Goal: Check status: Check status

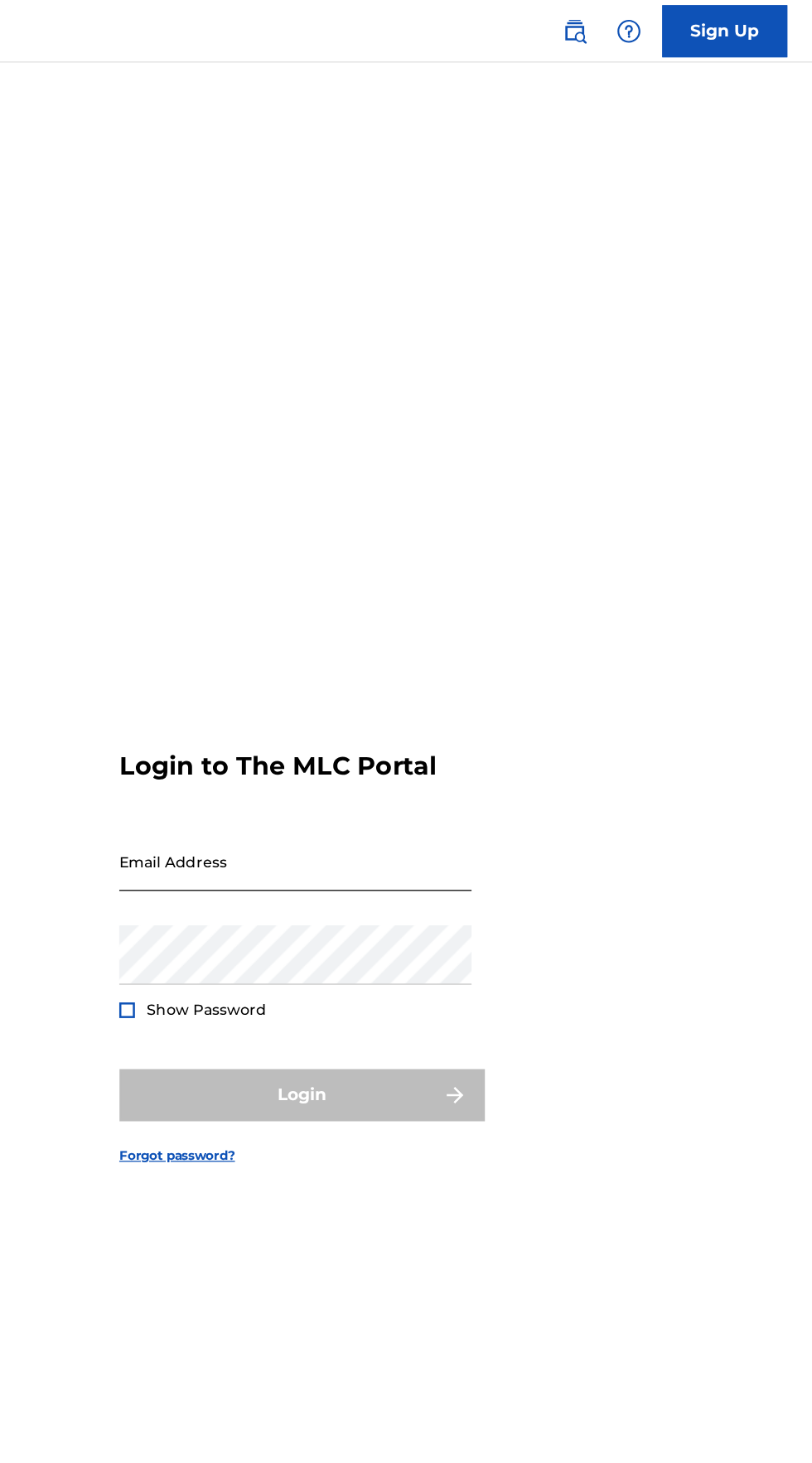
click at [362, 708] on input "Email Address" at bounding box center [400, 685] width 280 height 47
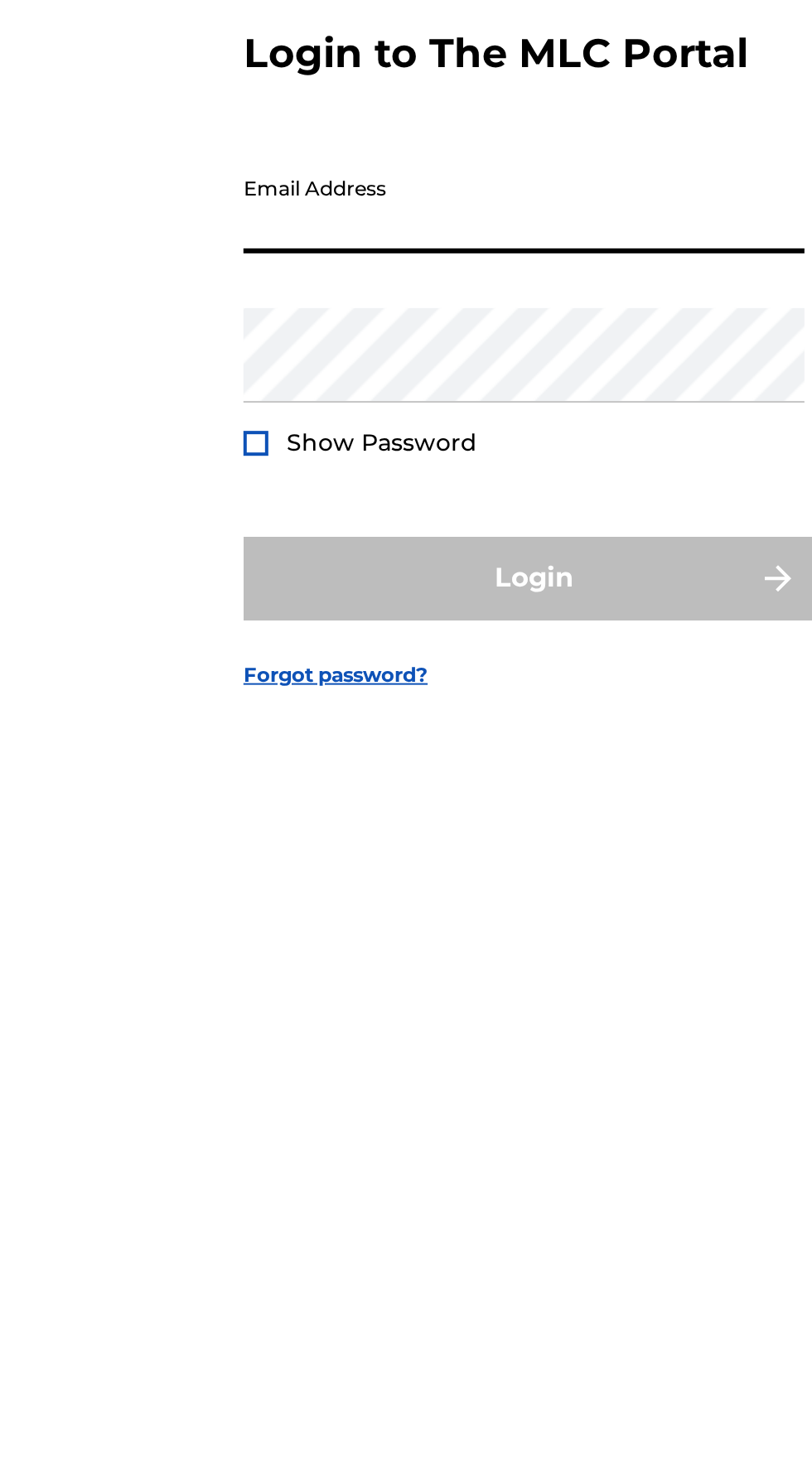
type input "[EMAIL_ADDRESS][DOMAIN_NAME]"
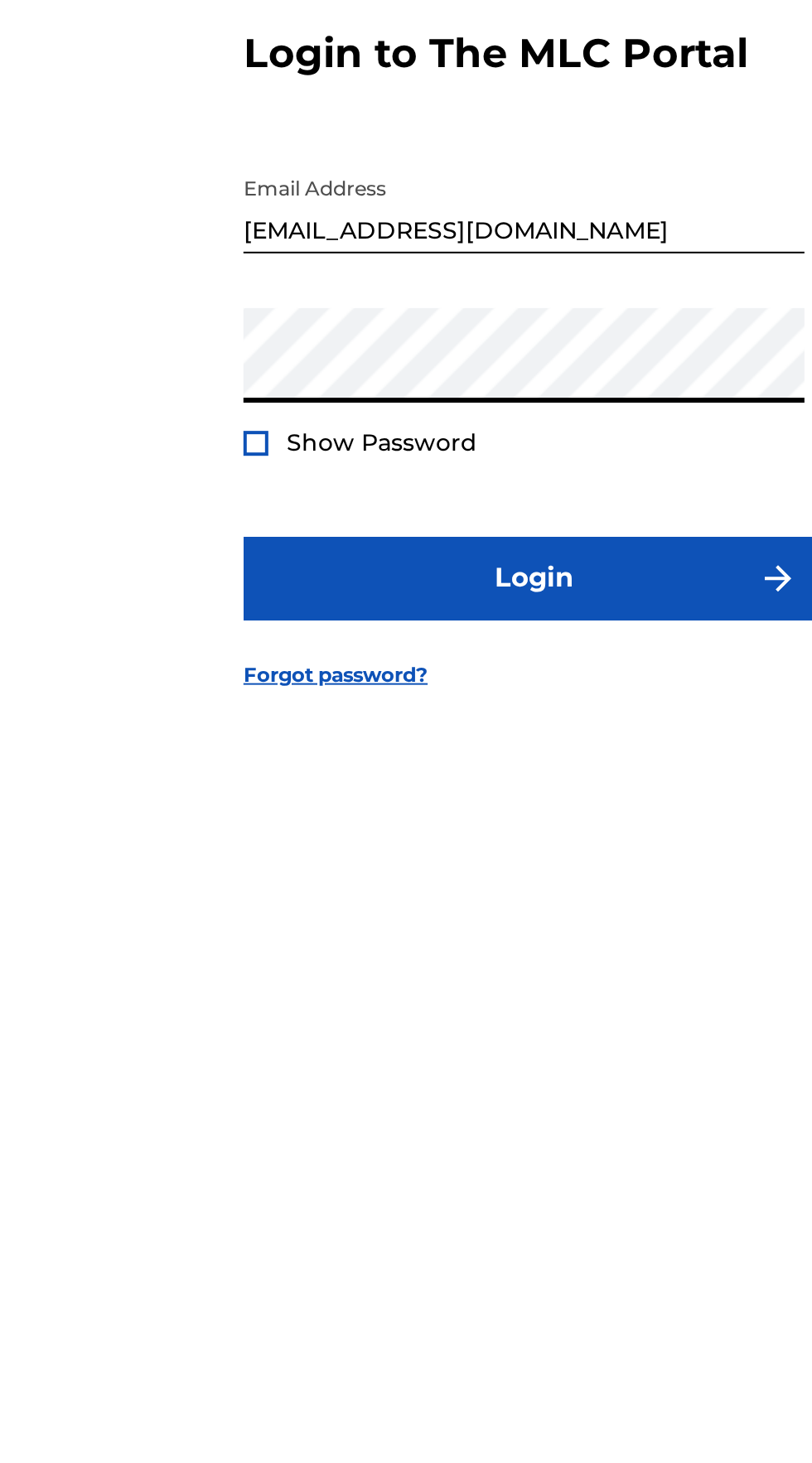
click at [261, 850] on button "Login" at bounding box center [406, 870] width 290 height 41
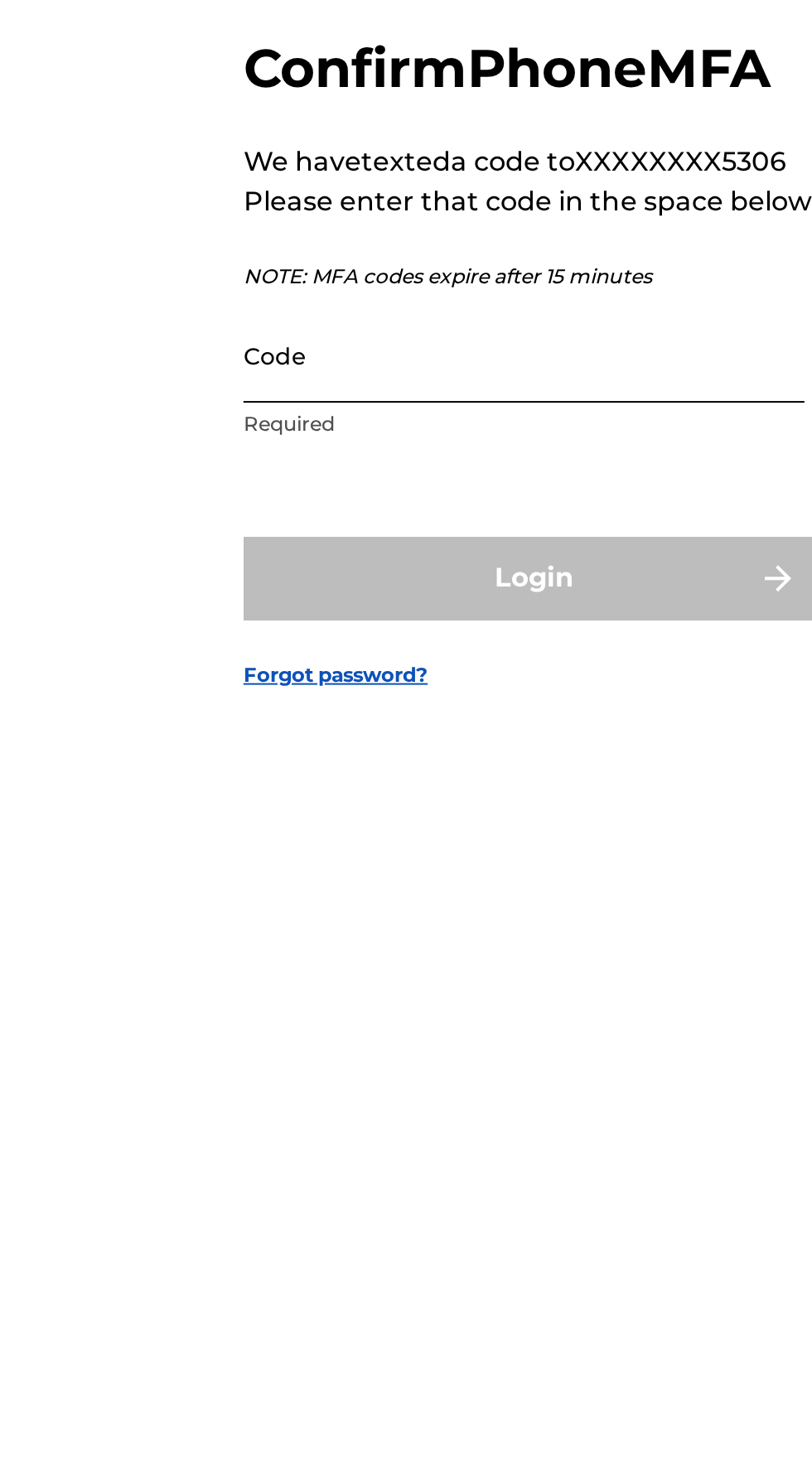
click at [285, 781] on input "Code" at bounding box center [400, 757] width 280 height 47
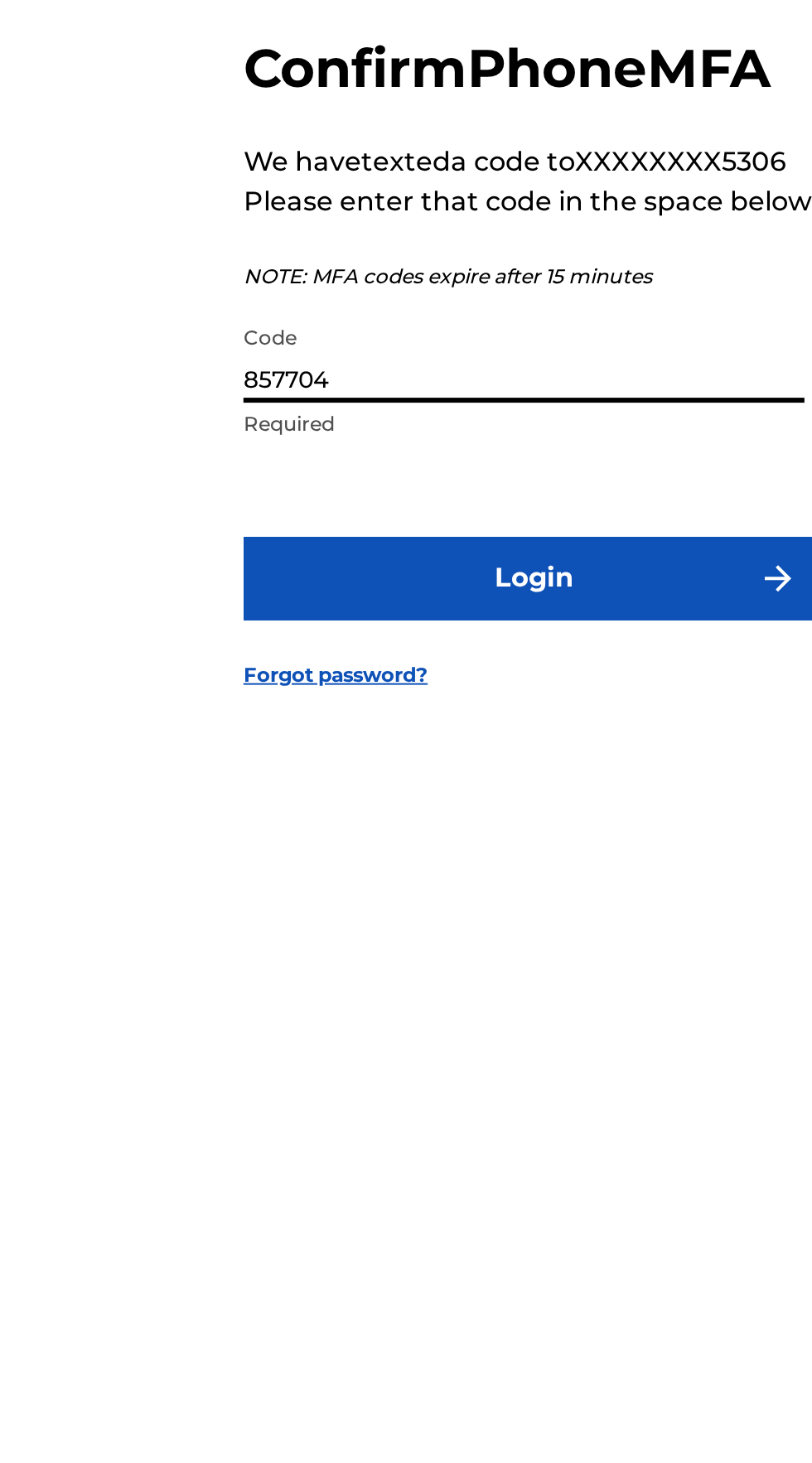
type input "857704"
click at [261, 849] on button "Login" at bounding box center [406, 870] width 290 height 41
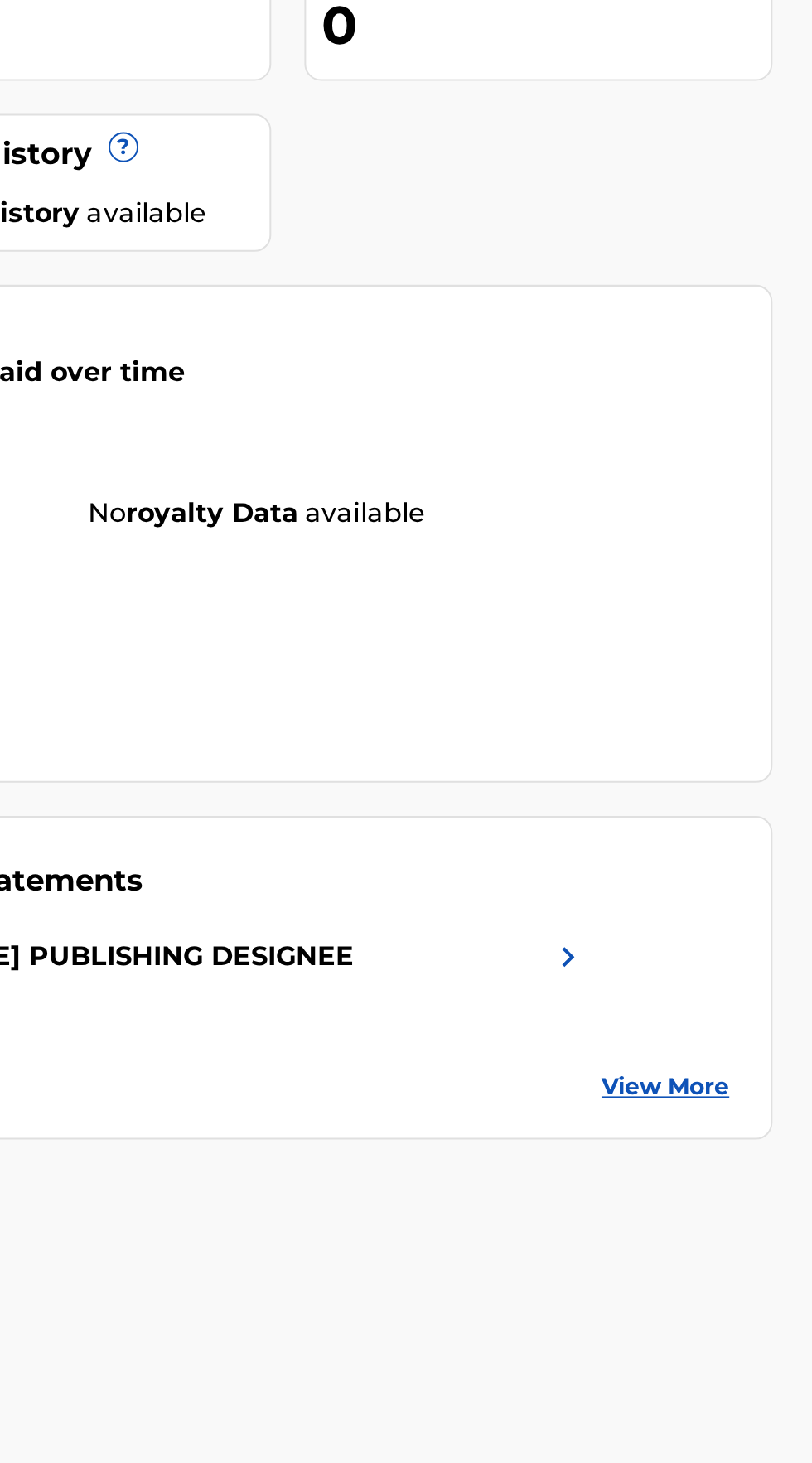
click at [744, 885] on link "View More" at bounding box center [739, 881] width 64 height 17
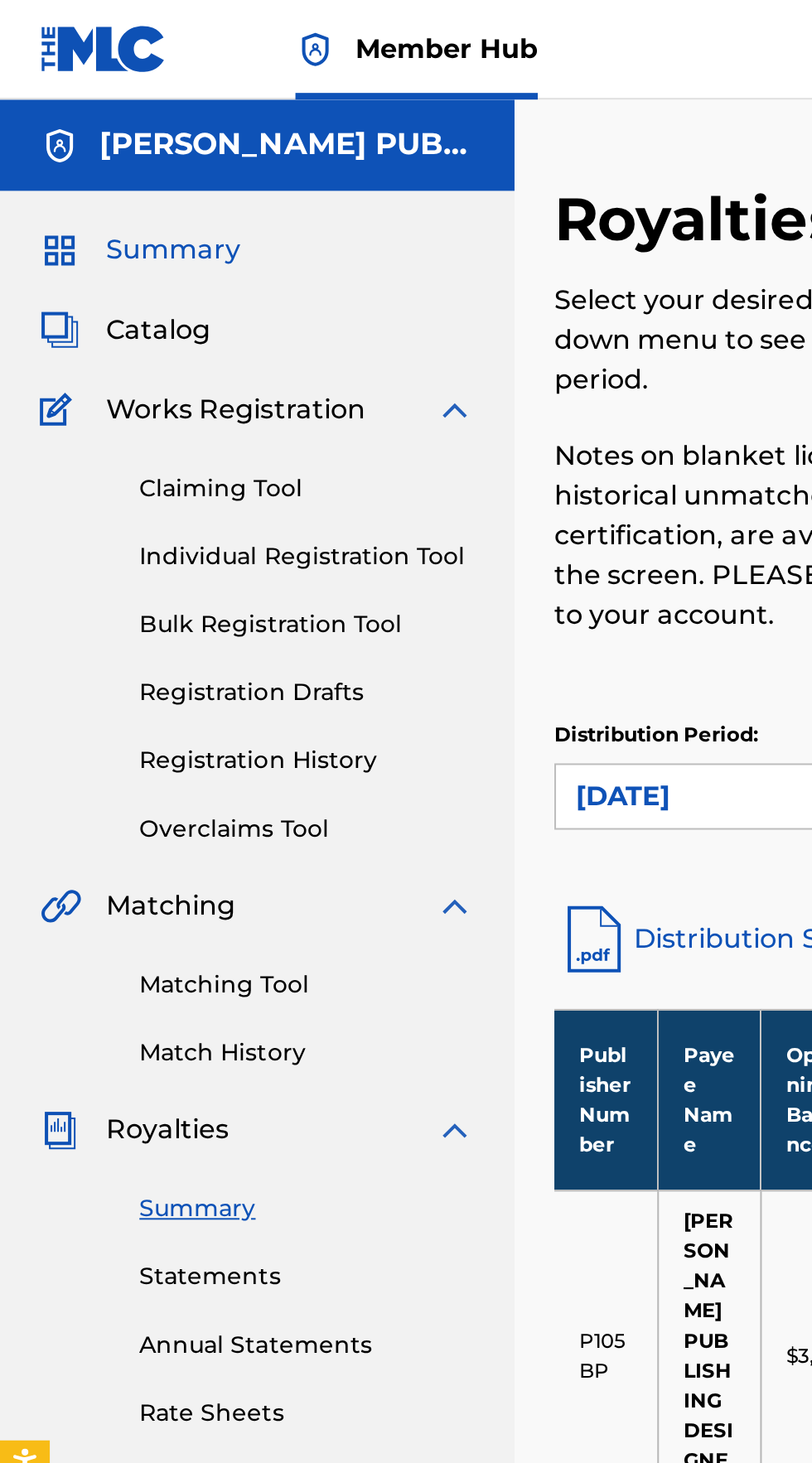
click at [94, 131] on span "Summary" at bounding box center [86, 124] width 67 height 20
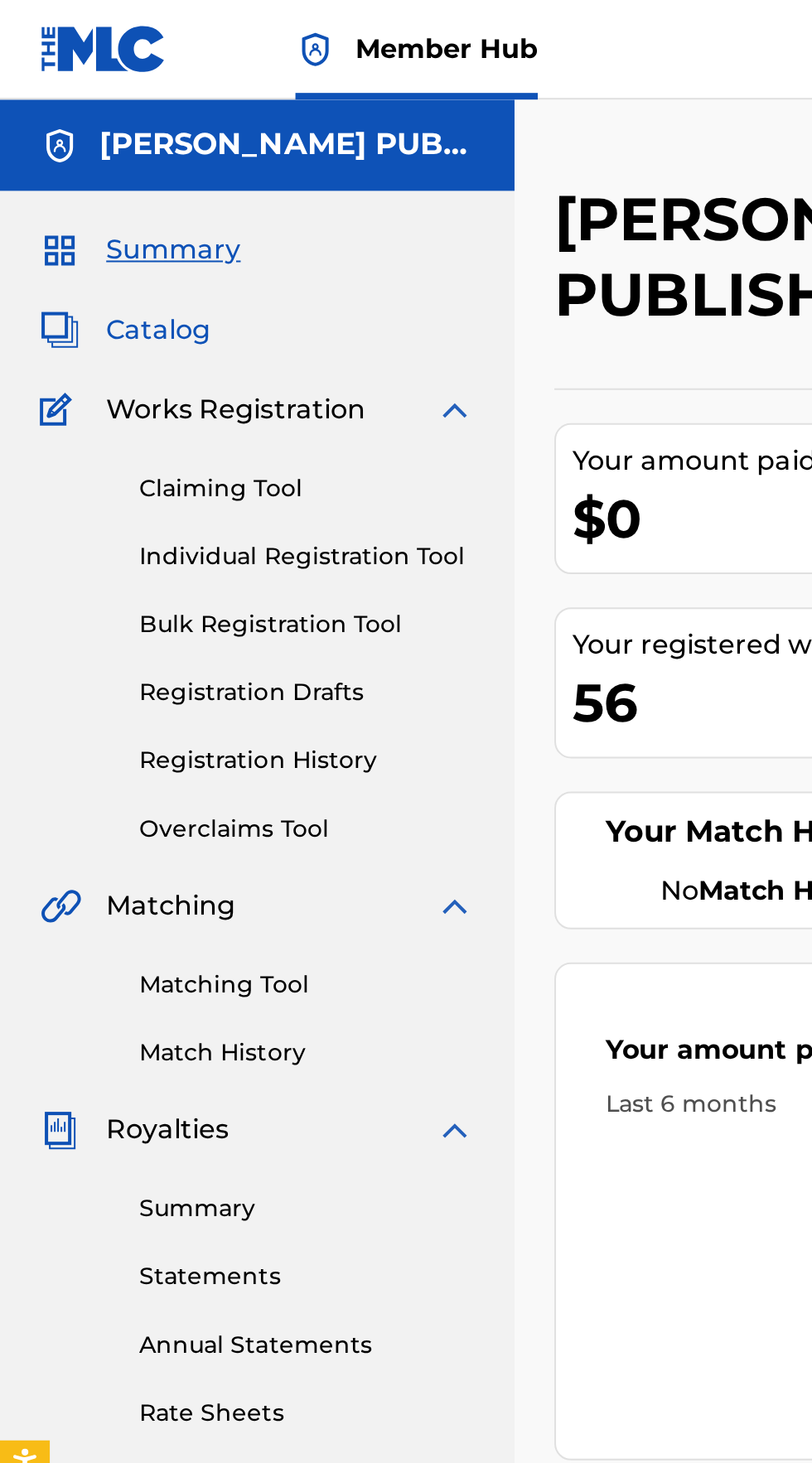
click at [72, 169] on span "Catalog" at bounding box center [78, 164] width 52 height 20
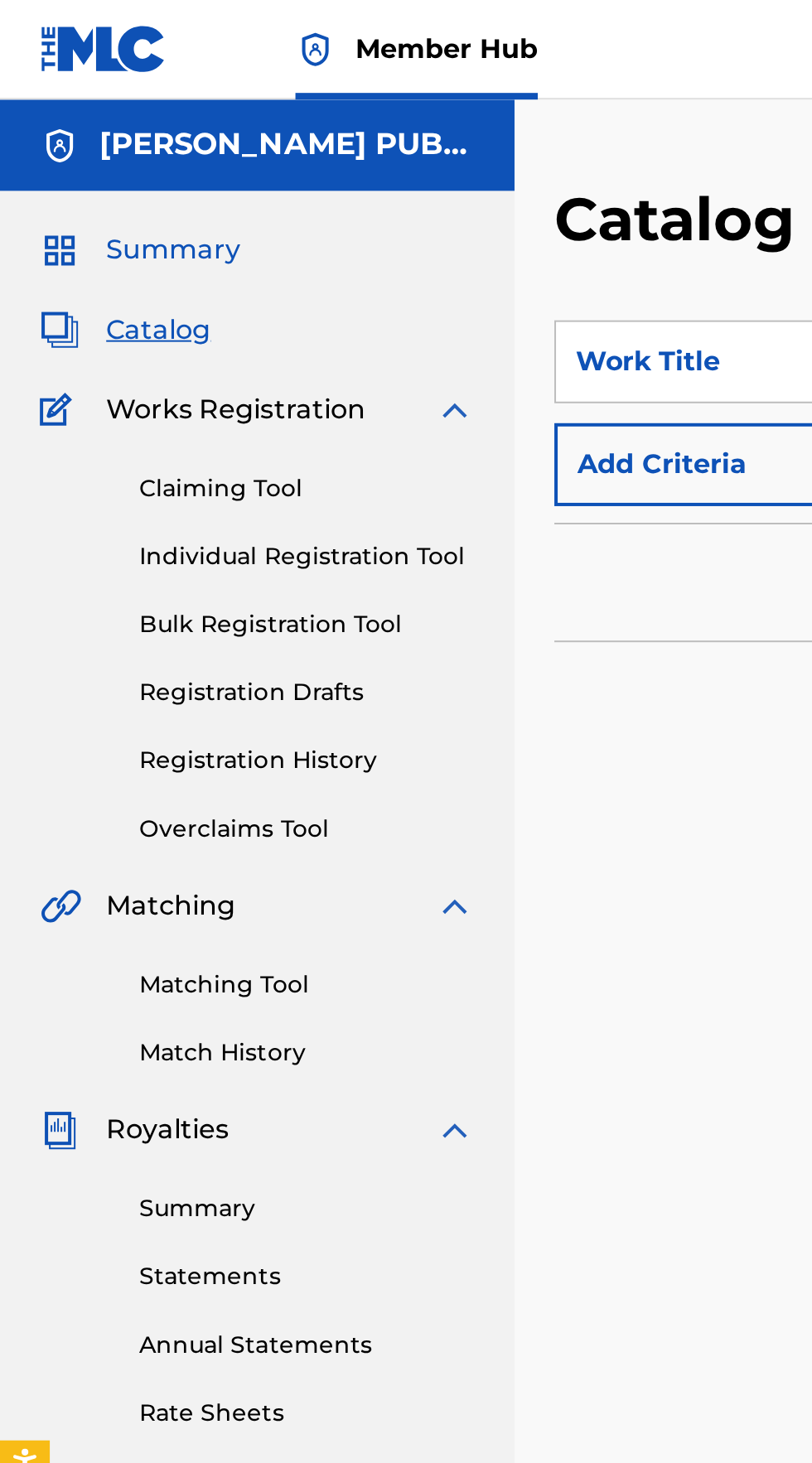
click at [76, 127] on span "Summary" at bounding box center [86, 124] width 67 height 20
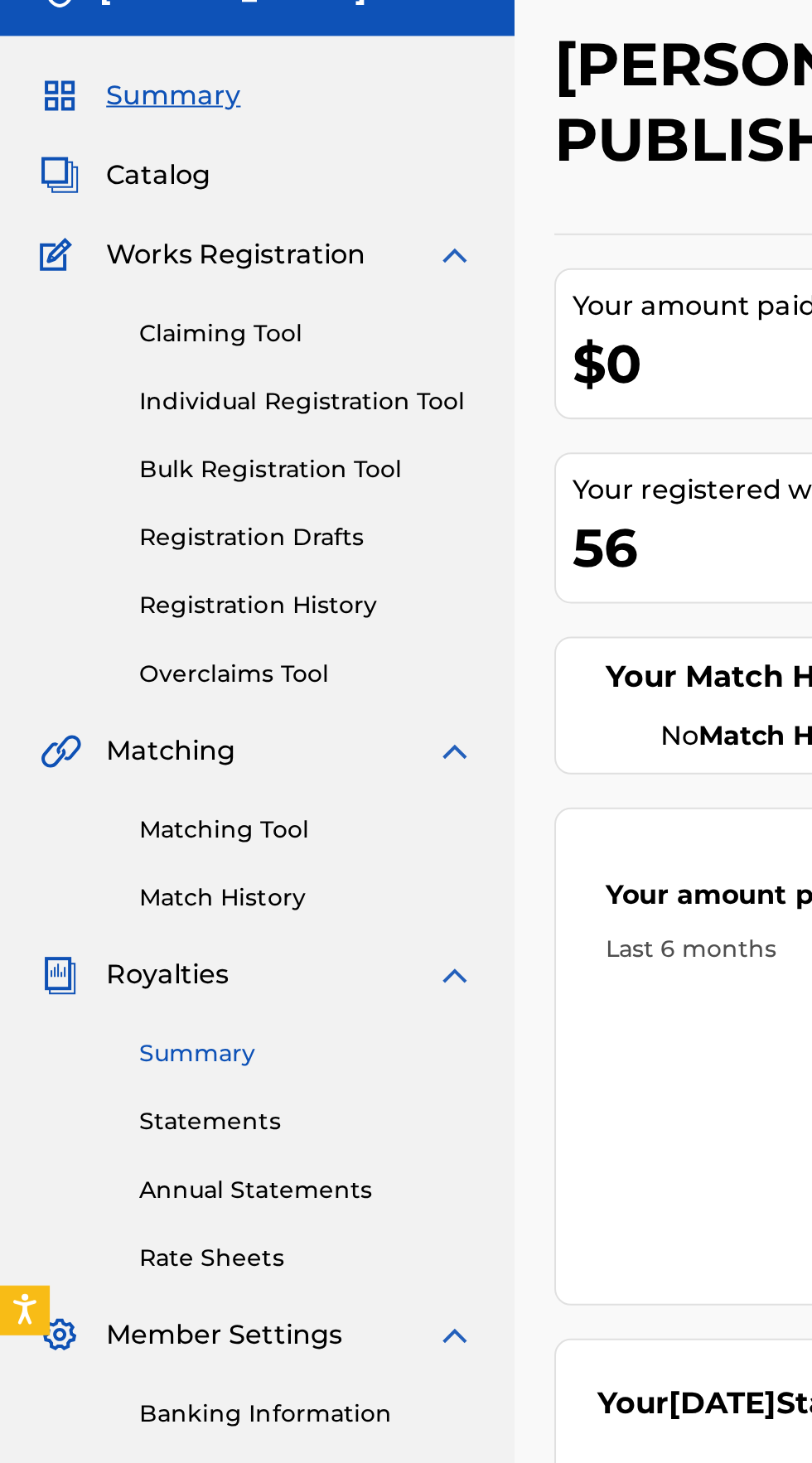
click at [100, 605] on link "Summary" at bounding box center [154, 603] width 168 height 17
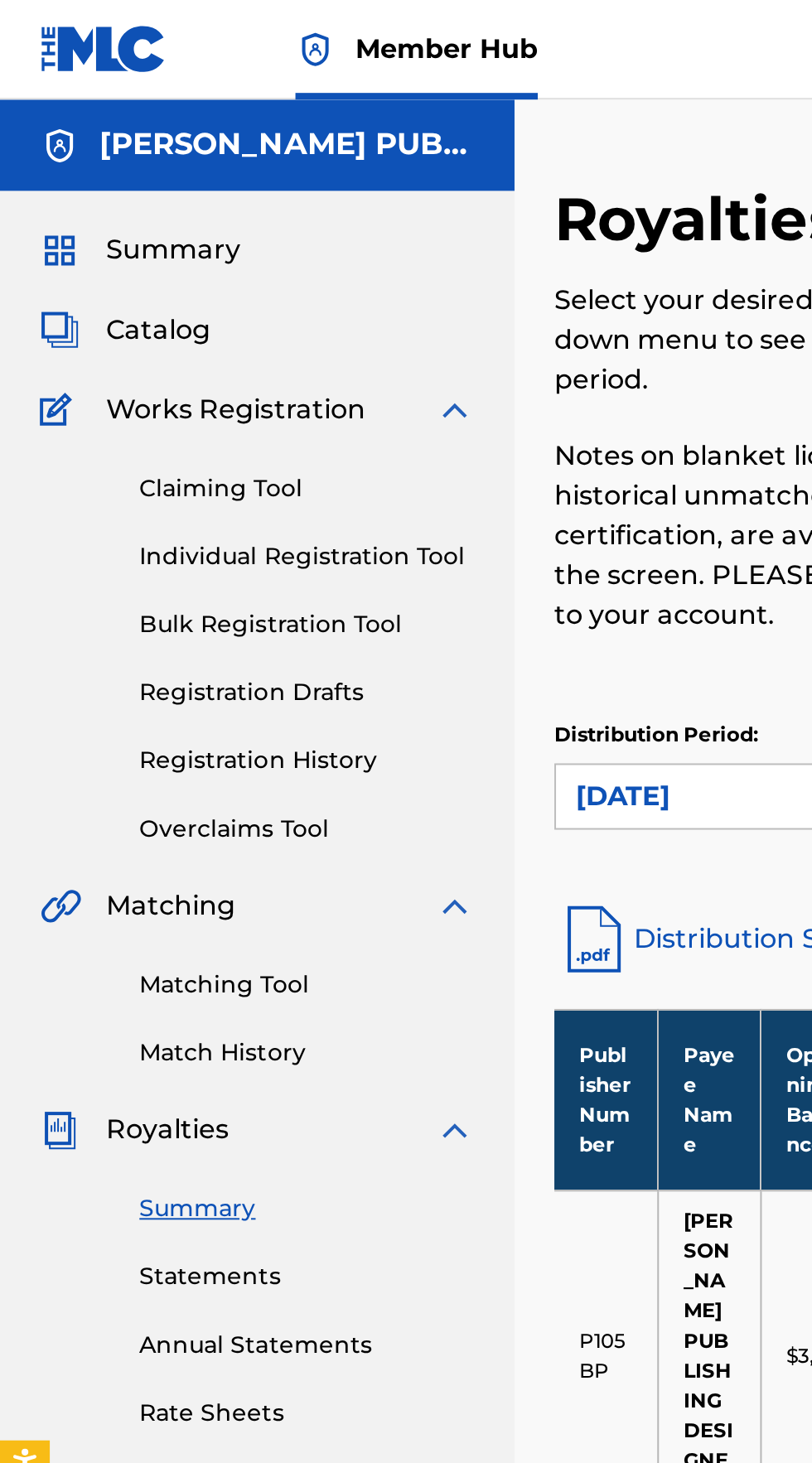
click at [51, 31] on img at bounding box center [52, 24] width 64 height 24
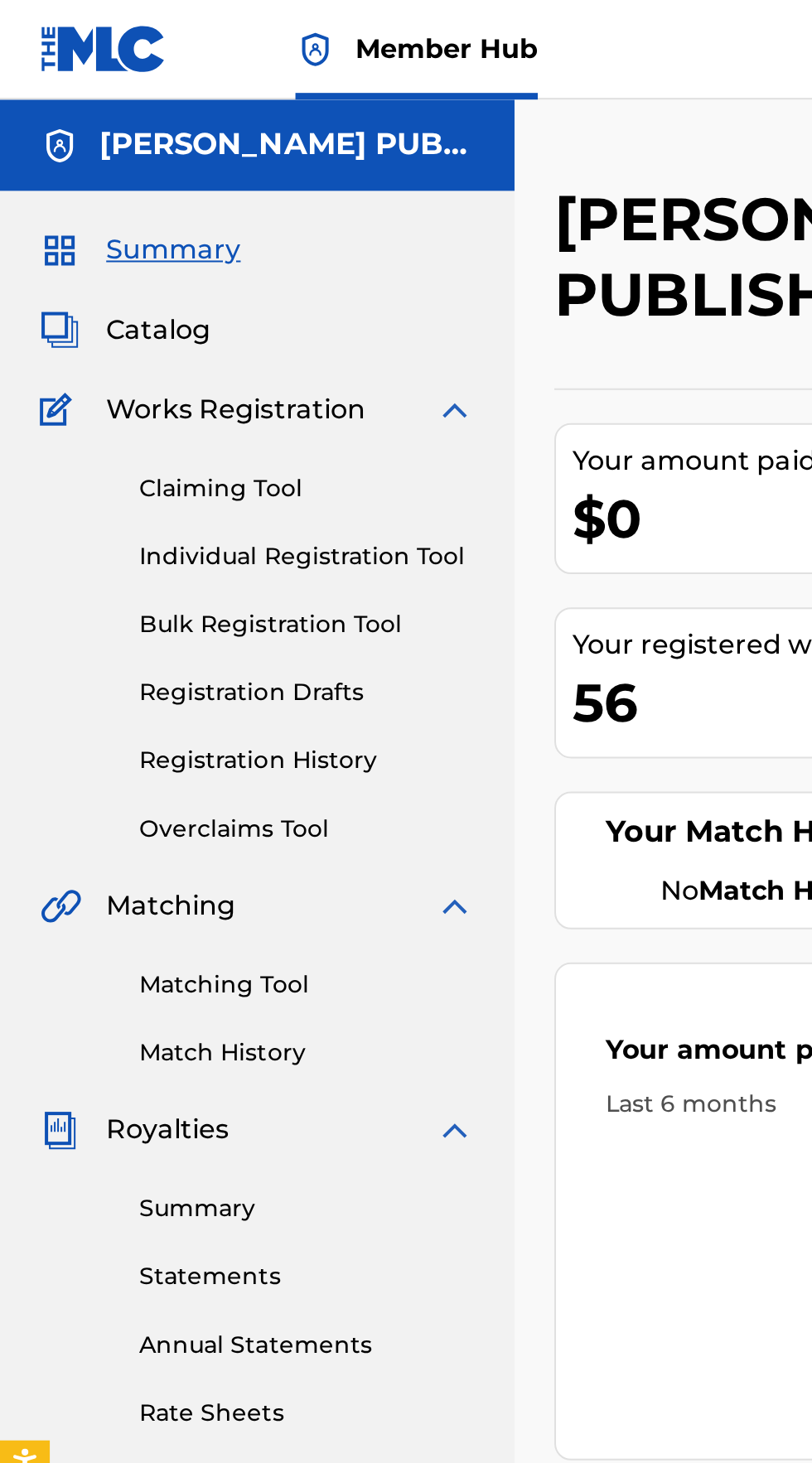
click at [45, 26] on img at bounding box center [52, 24] width 64 height 24
click at [57, 26] on img at bounding box center [52, 24] width 64 height 24
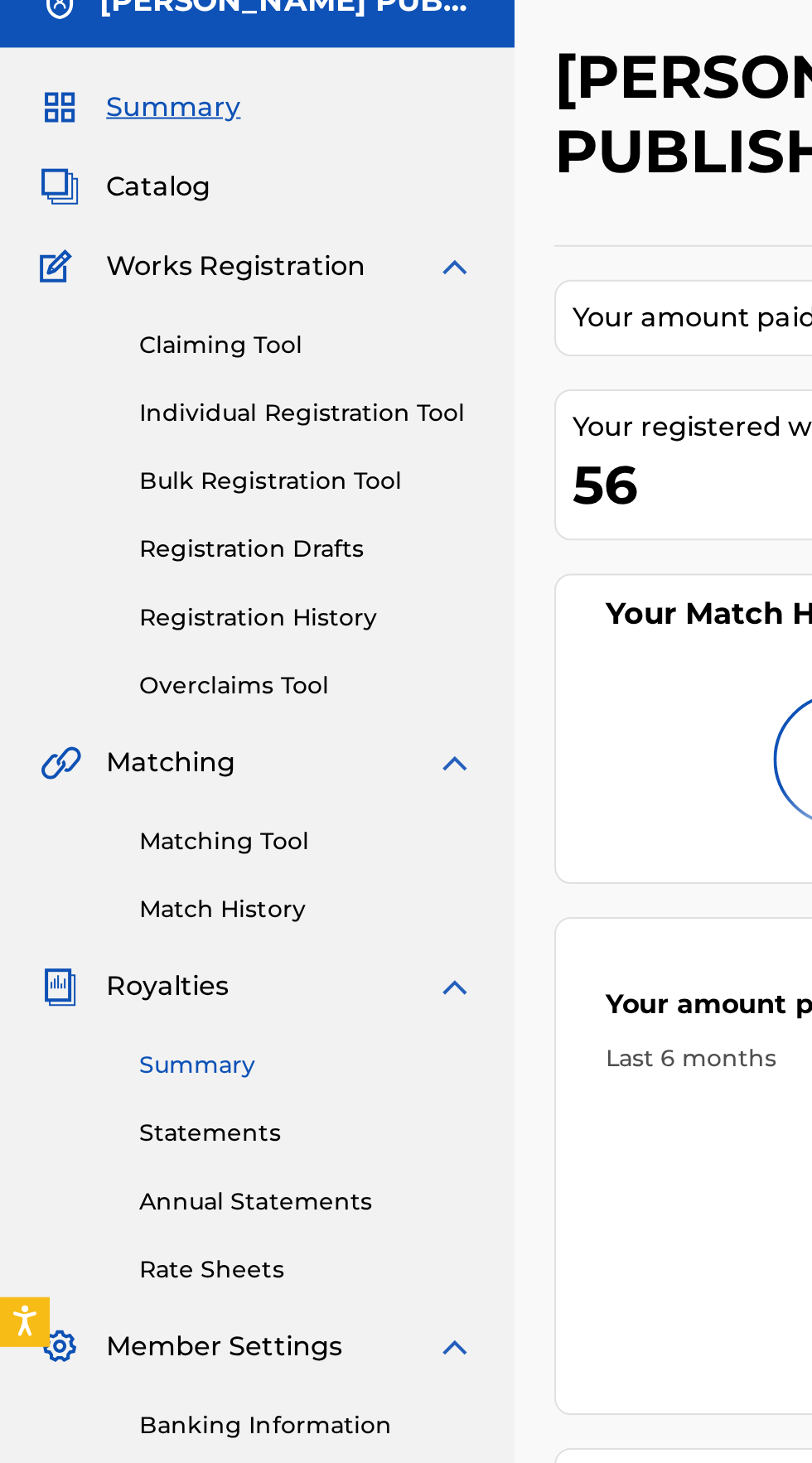
click at [105, 605] on link "Summary" at bounding box center [154, 603] width 168 height 17
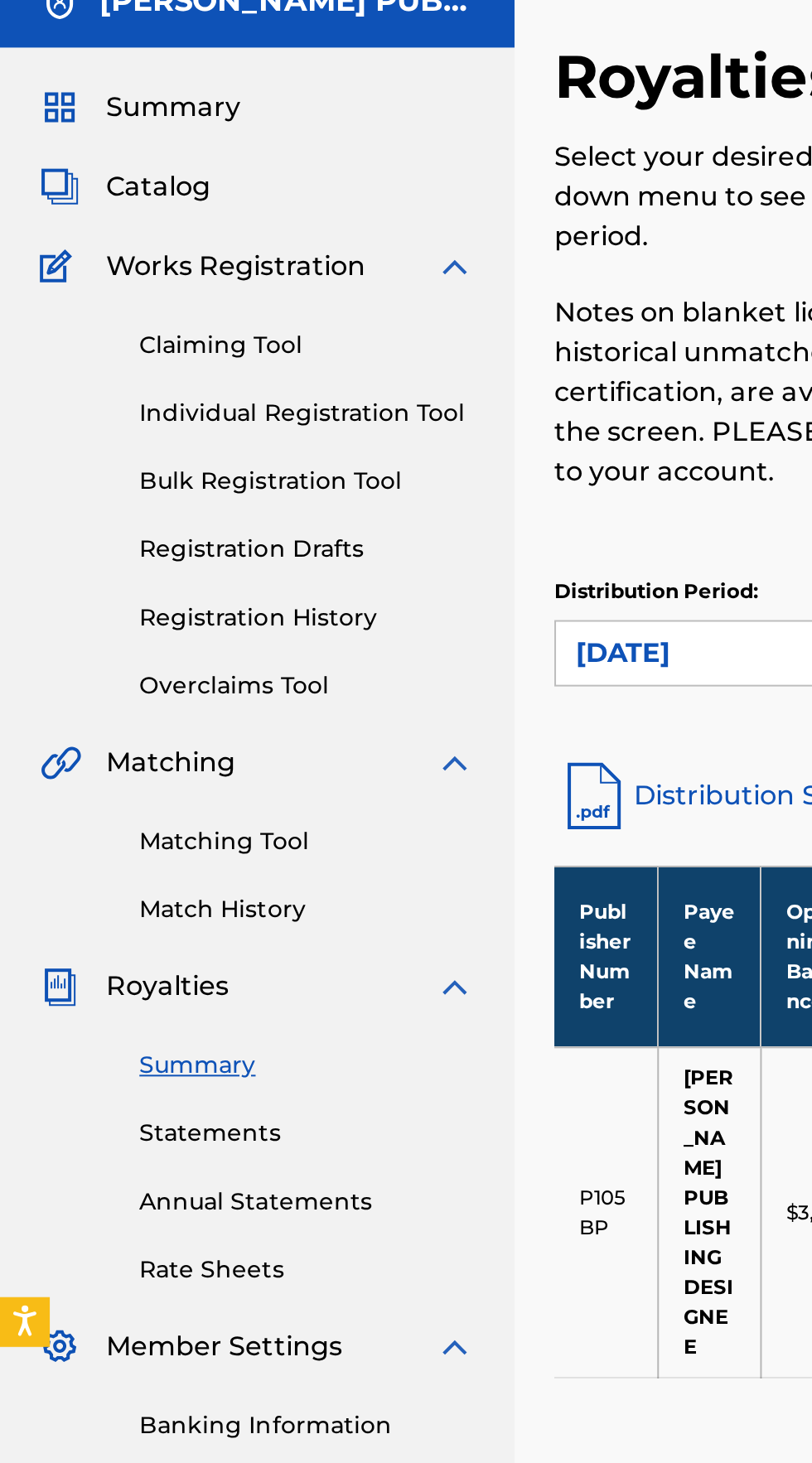
click at [323, 519] on th "Publisher Number" at bounding box center [302, 549] width 52 height 90
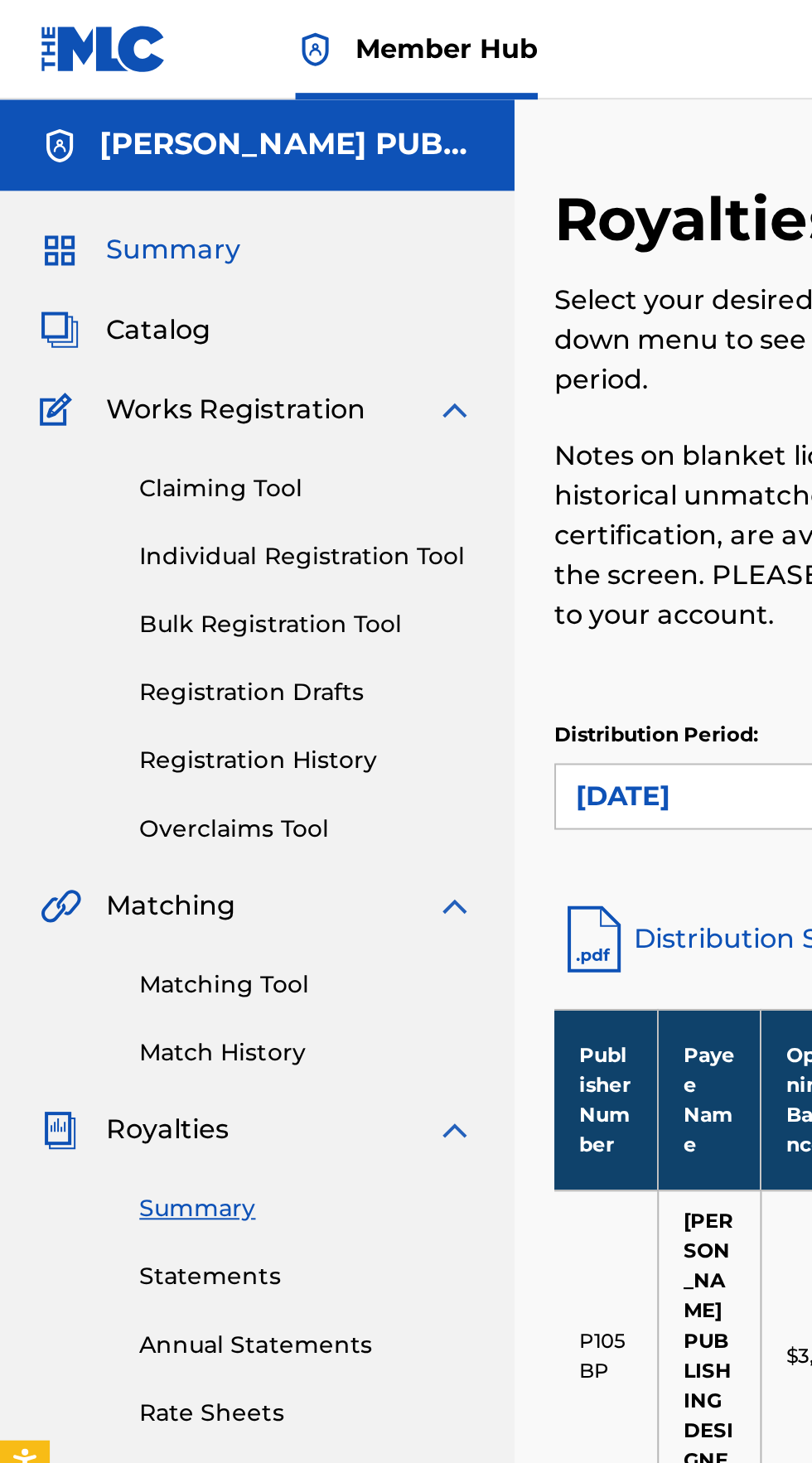
click at [101, 123] on span "Summary" at bounding box center [86, 124] width 67 height 20
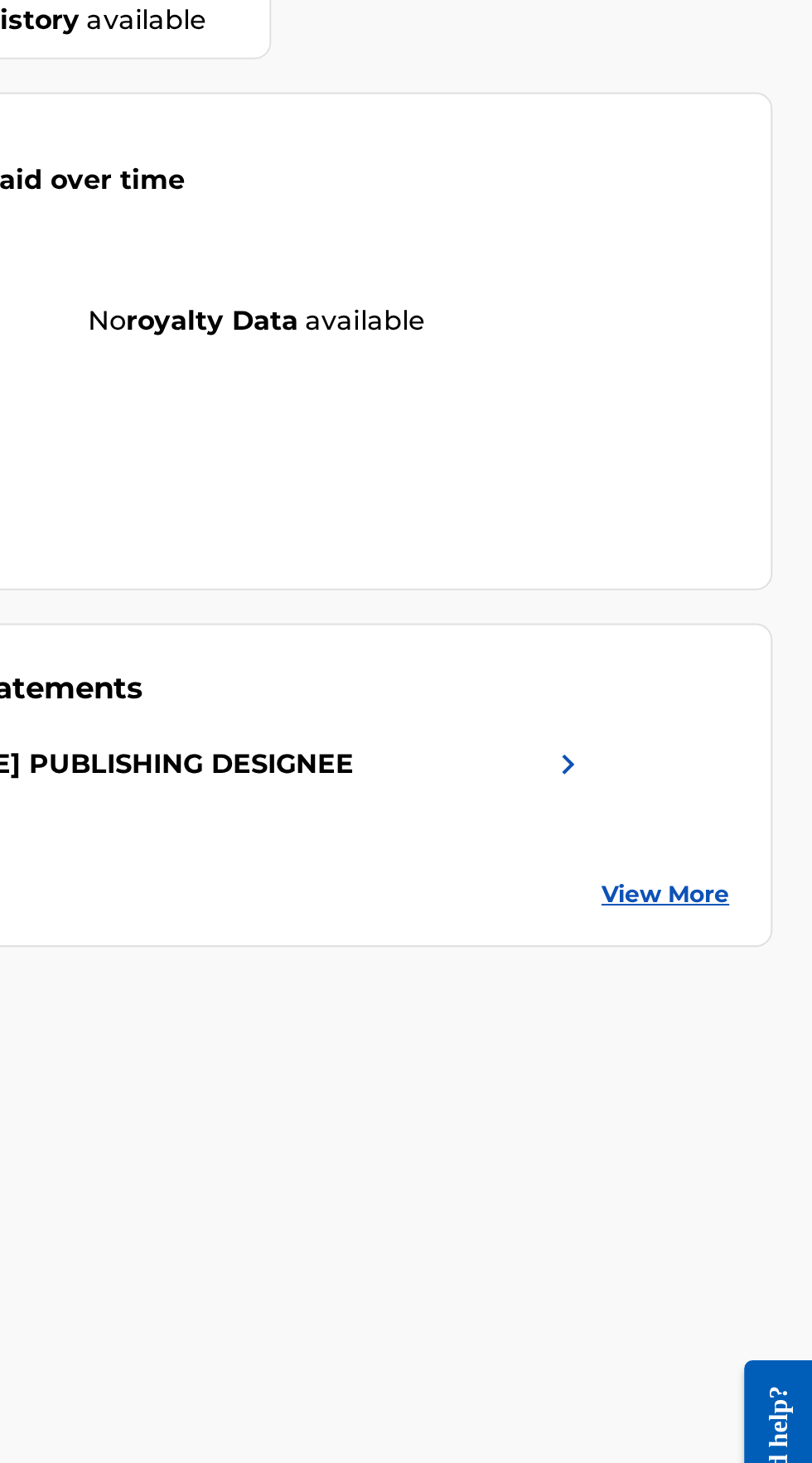
click at [681, 772] on img at bounding box center [690, 778] width 20 height 20
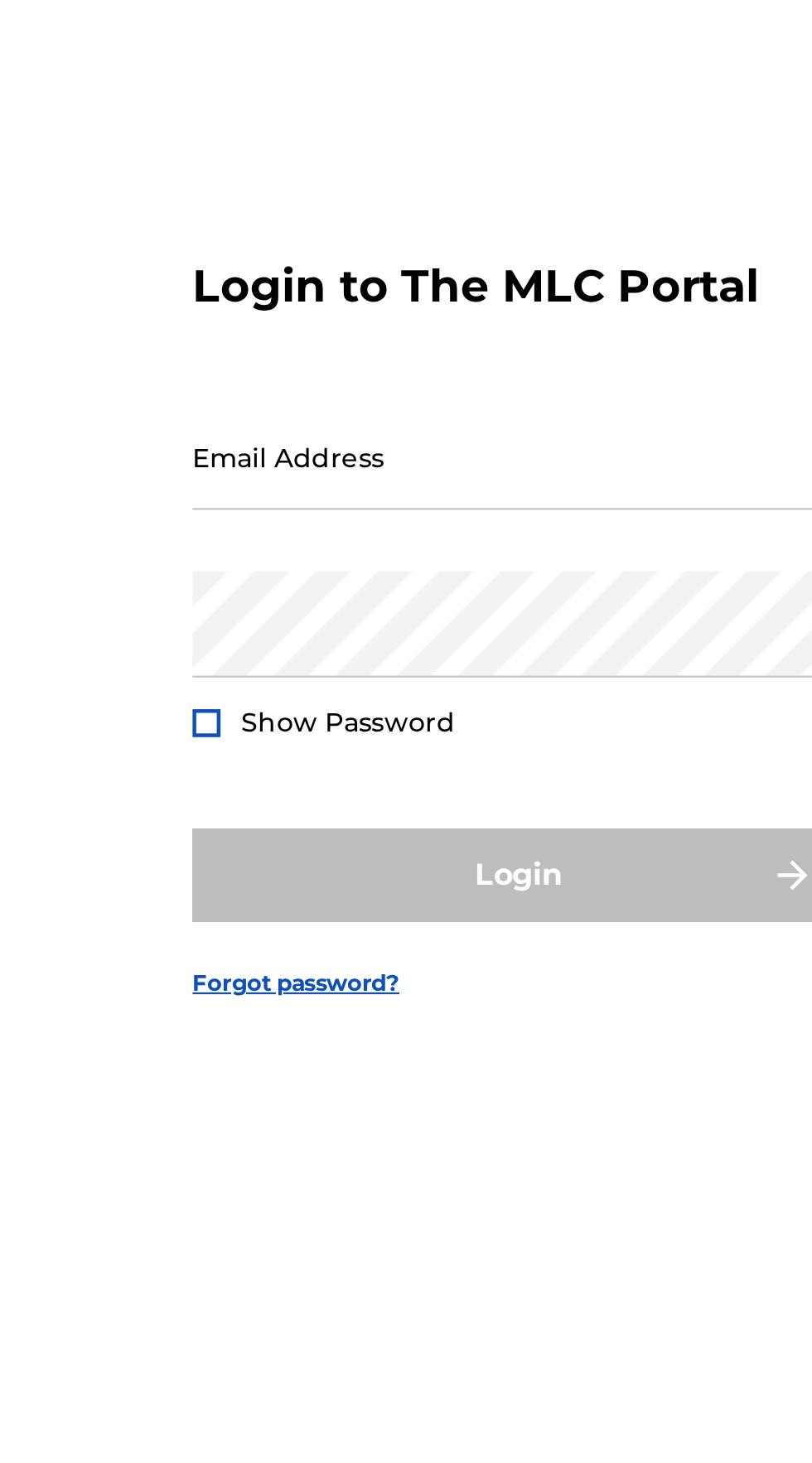
scroll to position [17, 0]
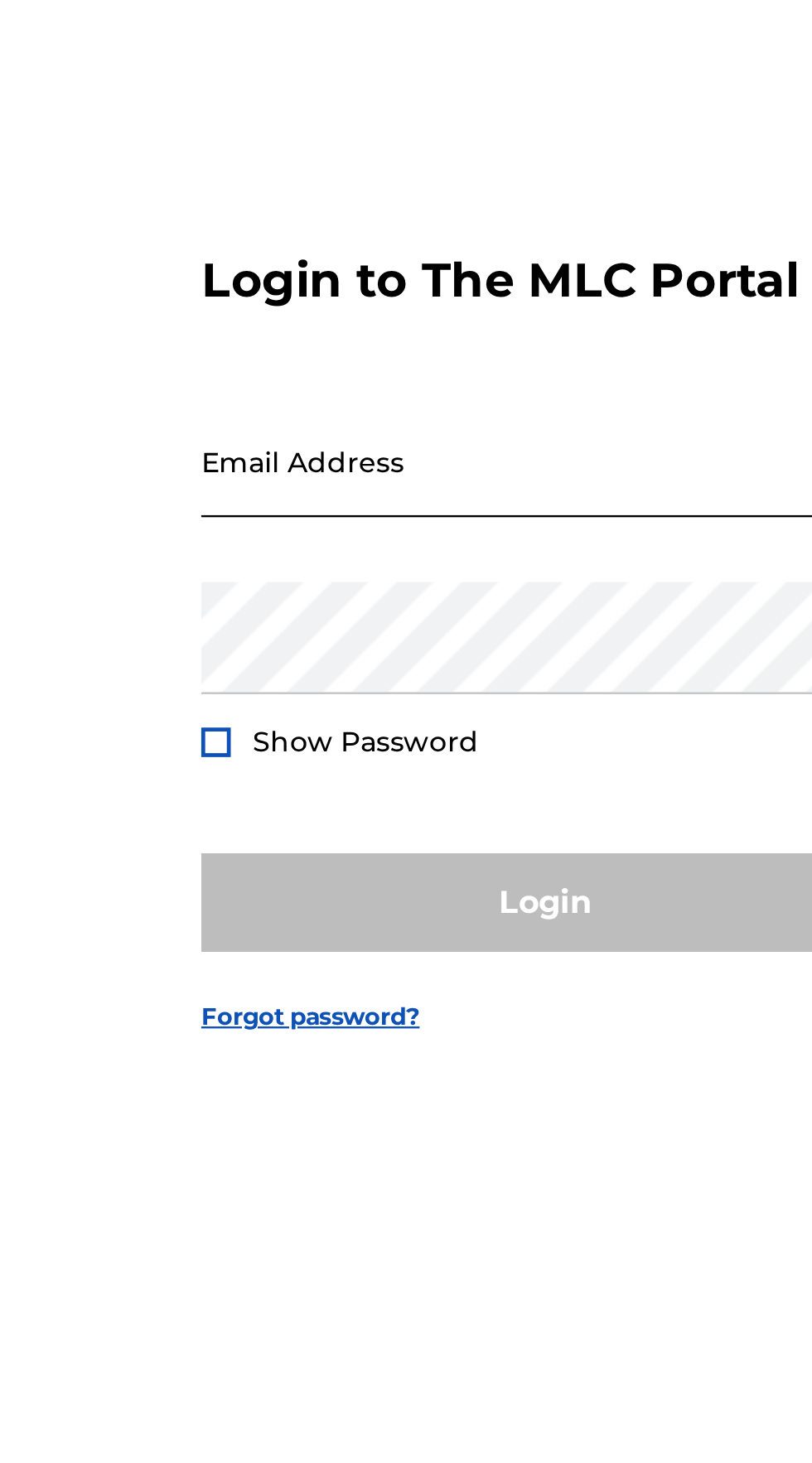
click at [286, 691] on input "Email Address" at bounding box center [400, 668] width 280 height 47
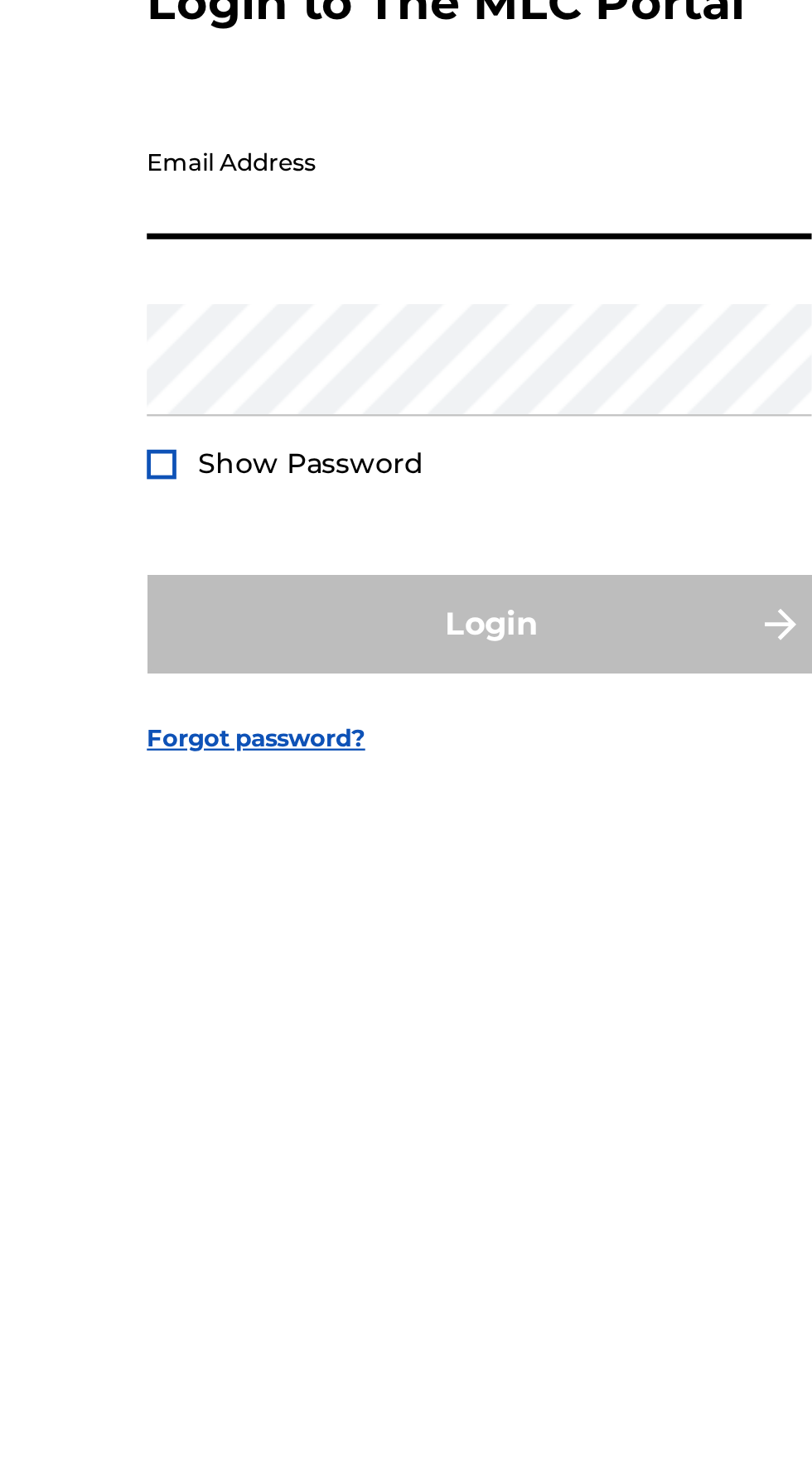
type input "[EMAIL_ADDRESS][DOMAIN_NAME]"
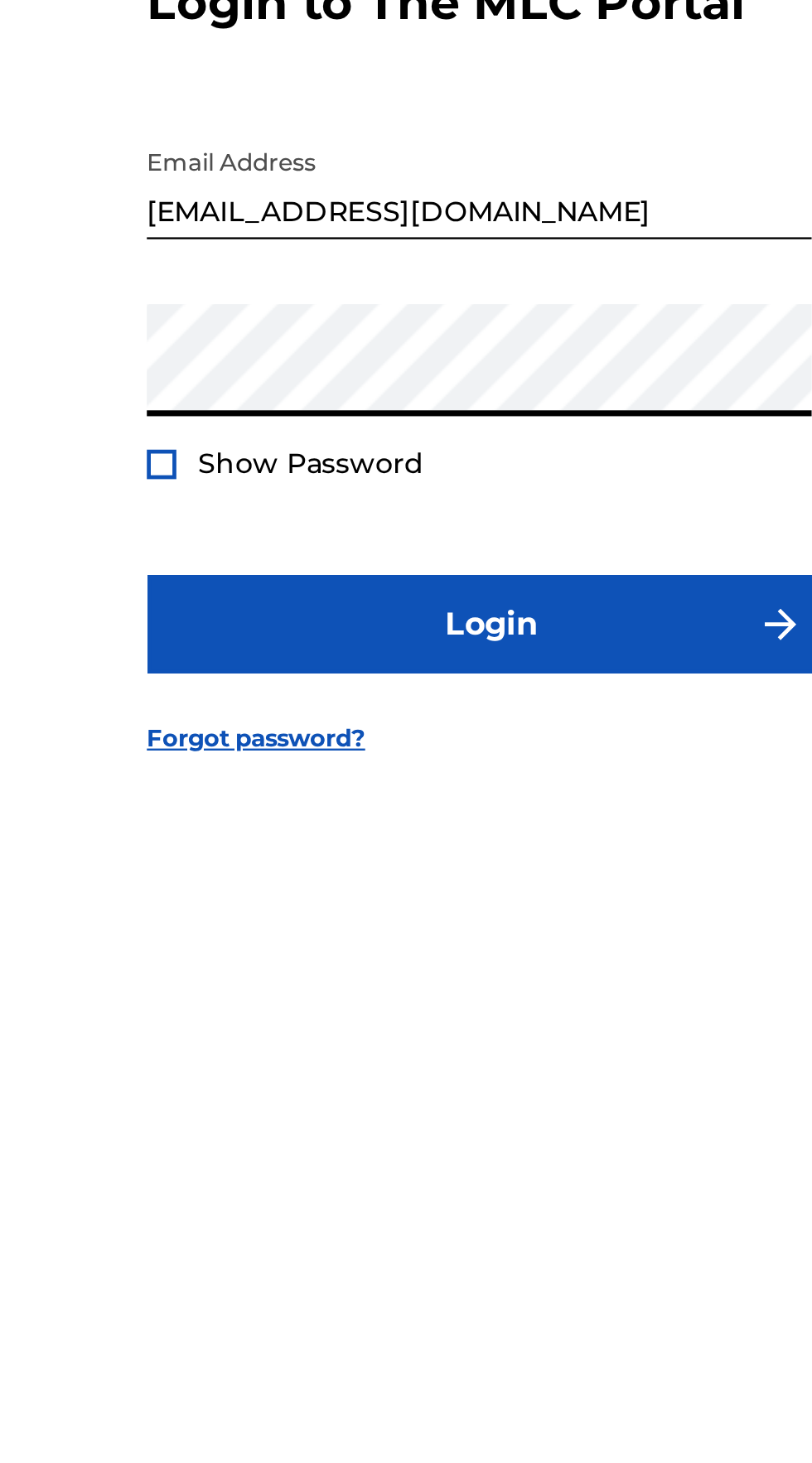
click at [261, 834] on button "Login" at bounding box center [406, 854] width 290 height 41
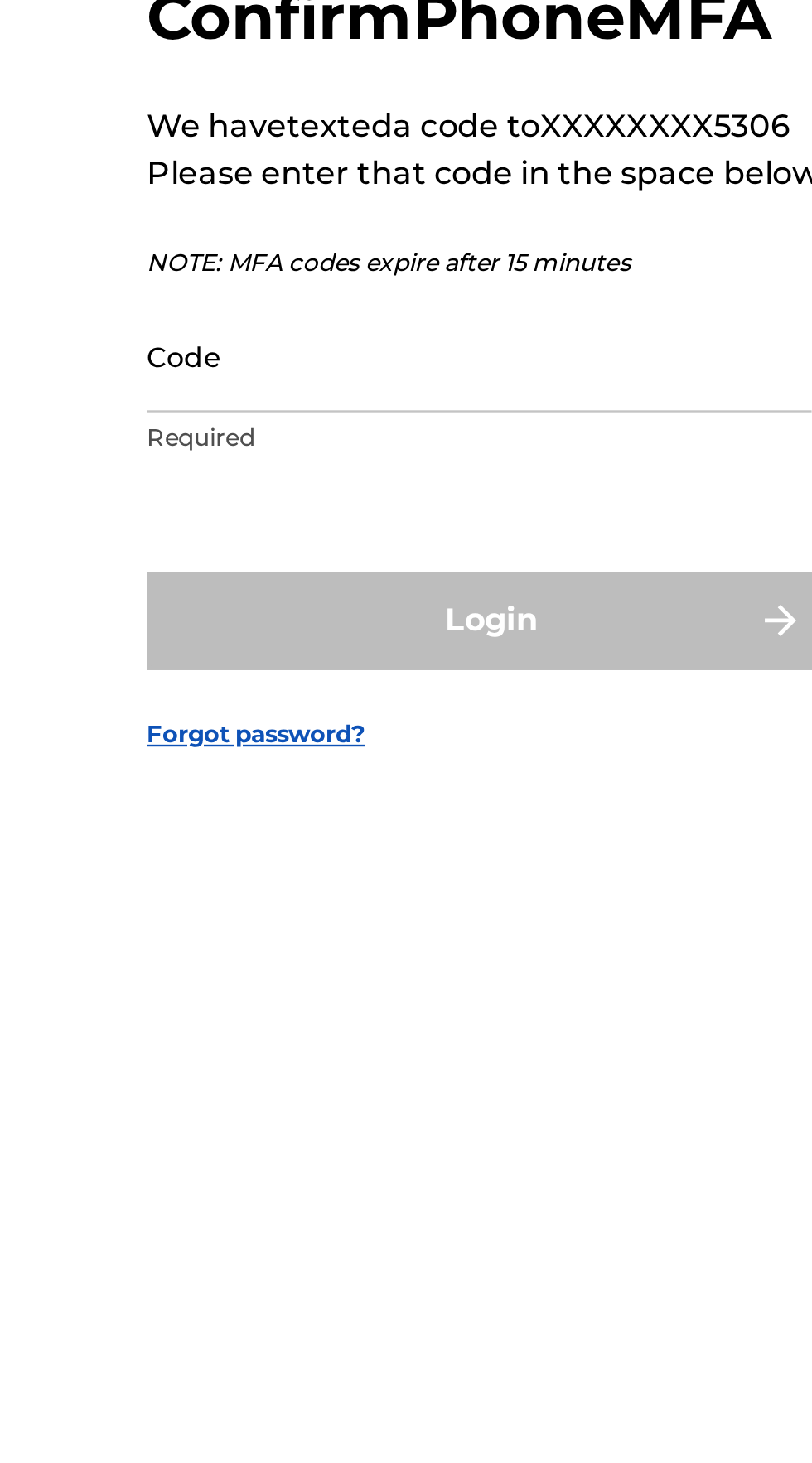
scroll to position [15, 0]
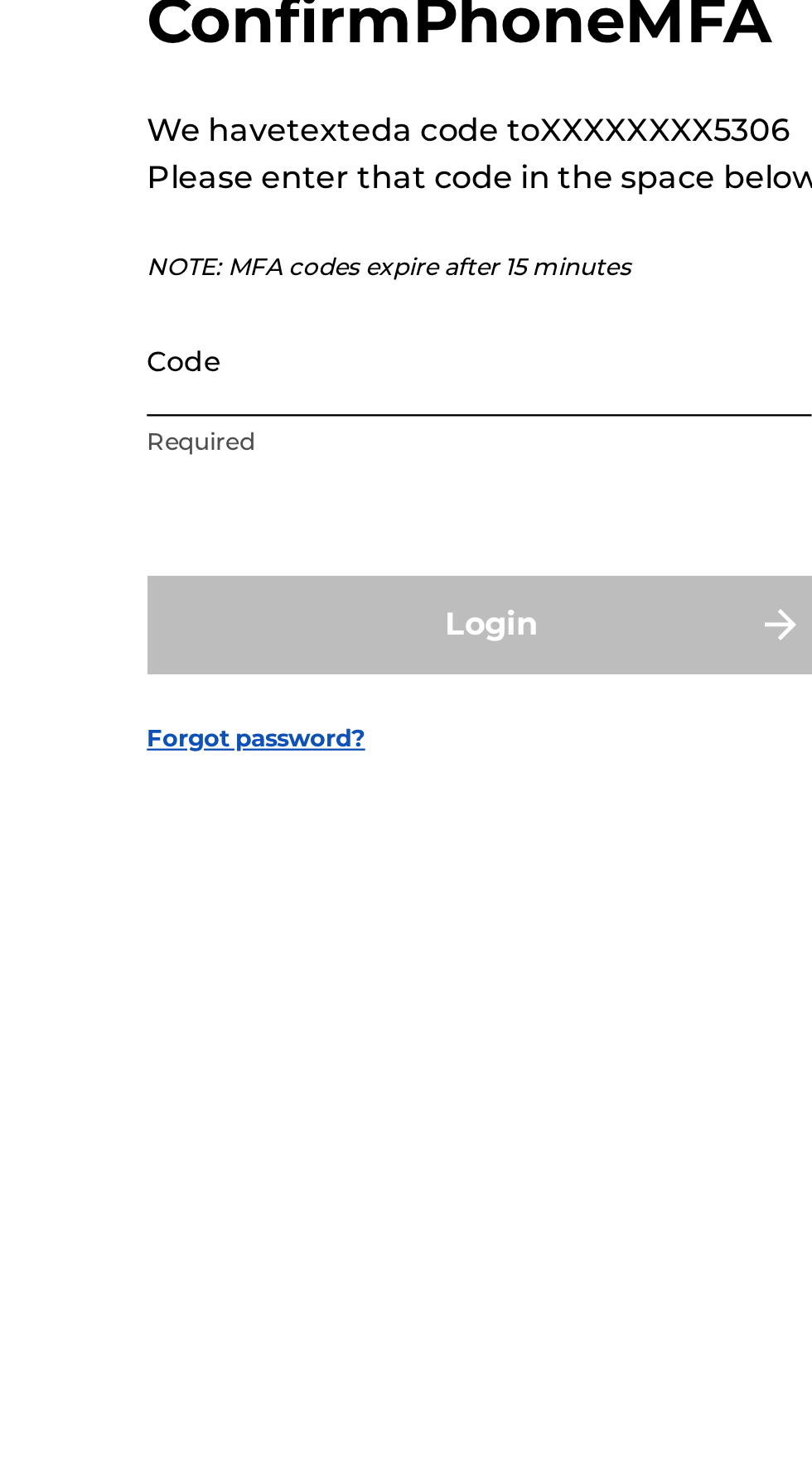
click at [330, 767] on input "Code" at bounding box center [400, 742] width 280 height 47
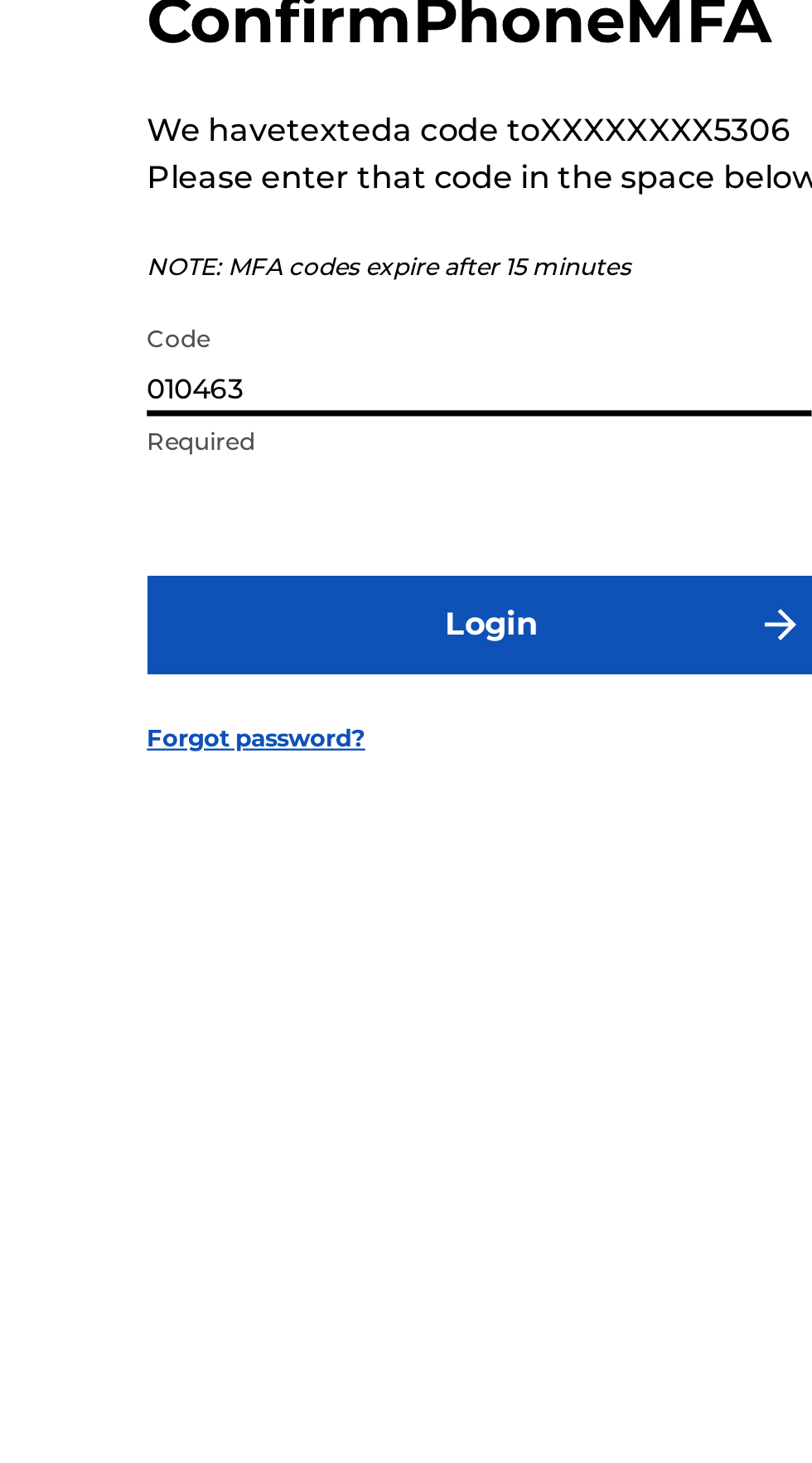
type input "010463"
click at [261, 834] on button "Login" at bounding box center [406, 854] width 290 height 41
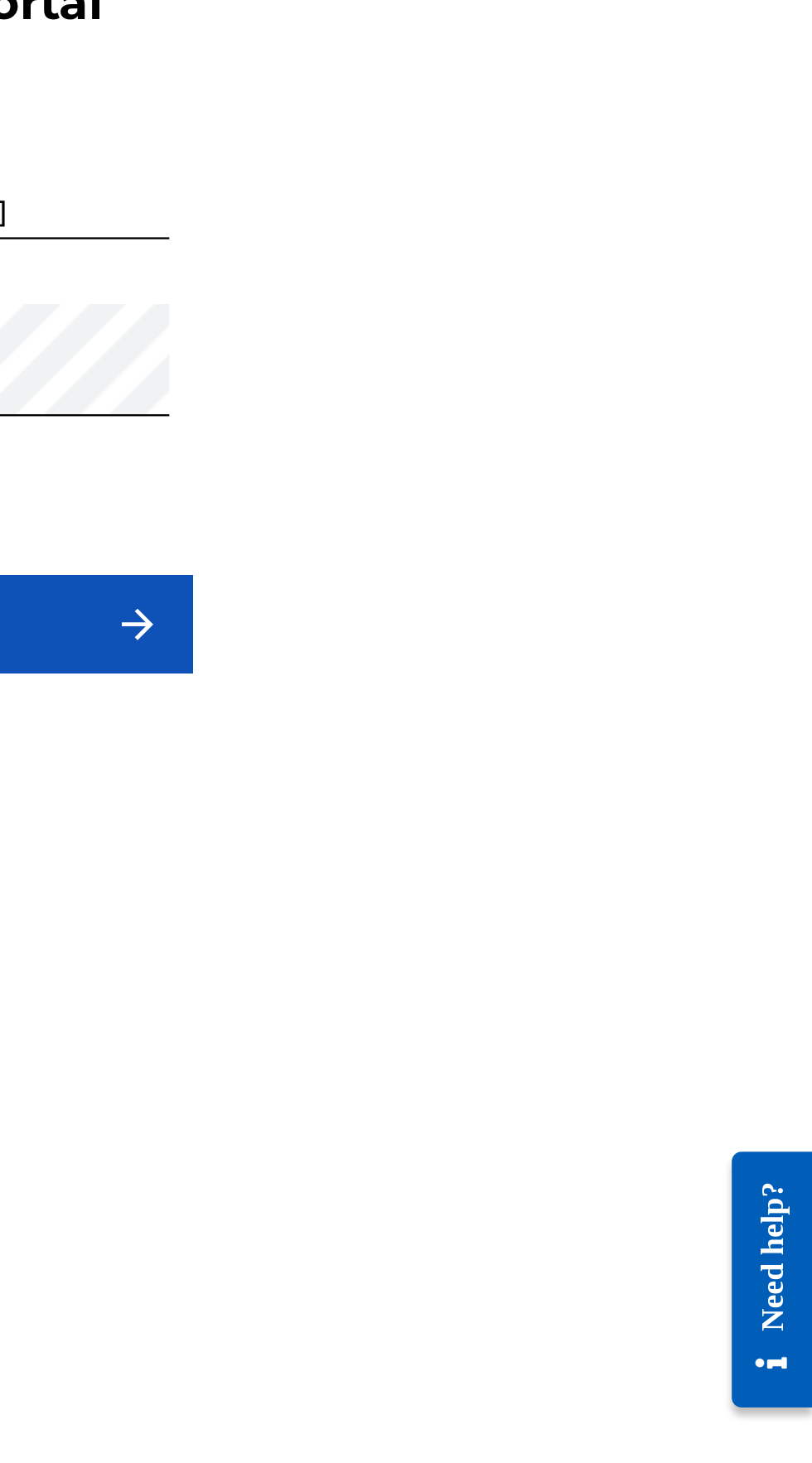
scroll to position [17, 0]
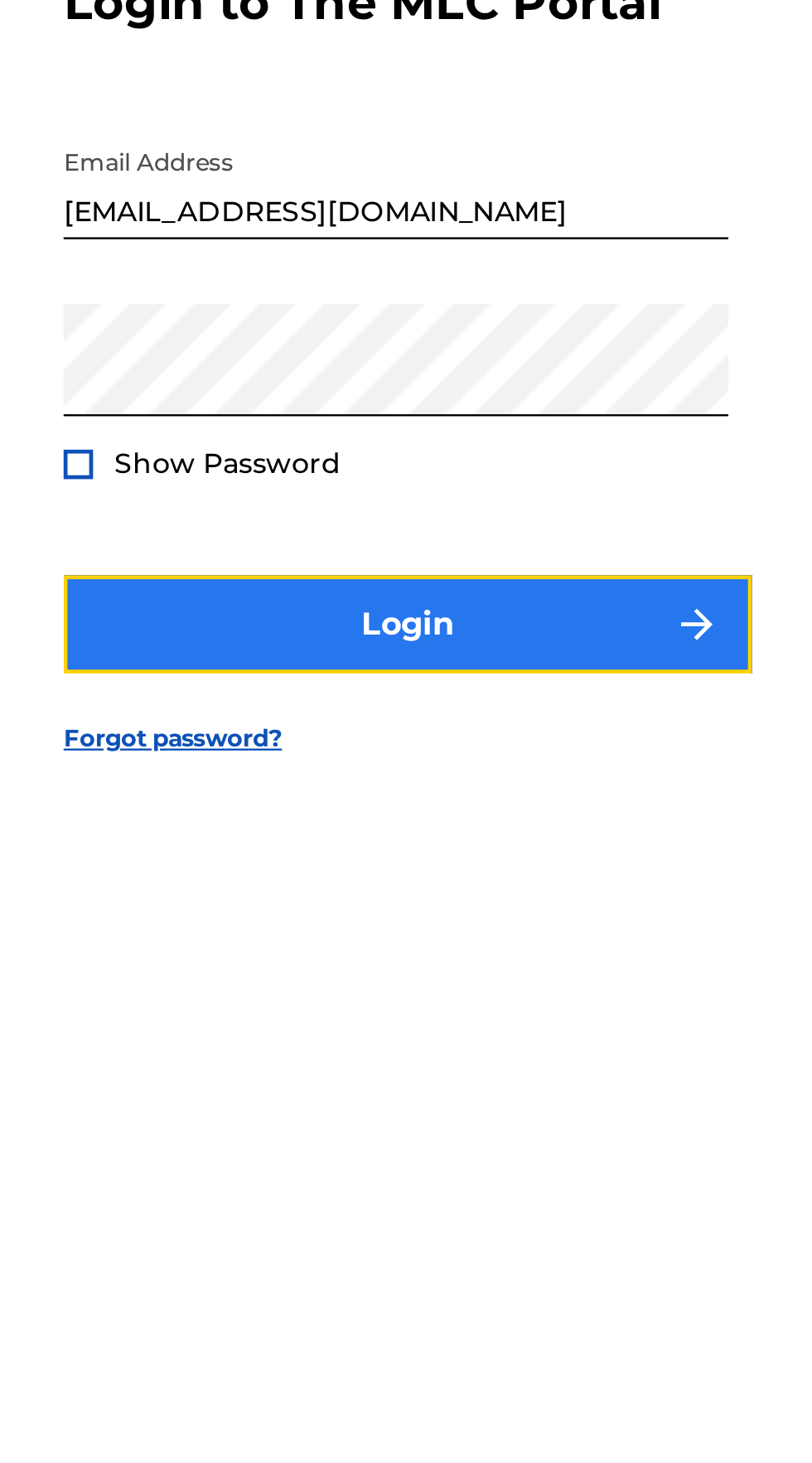
click at [488, 875] on button "Login" at bounding box center [406, 854] width 290 height 41
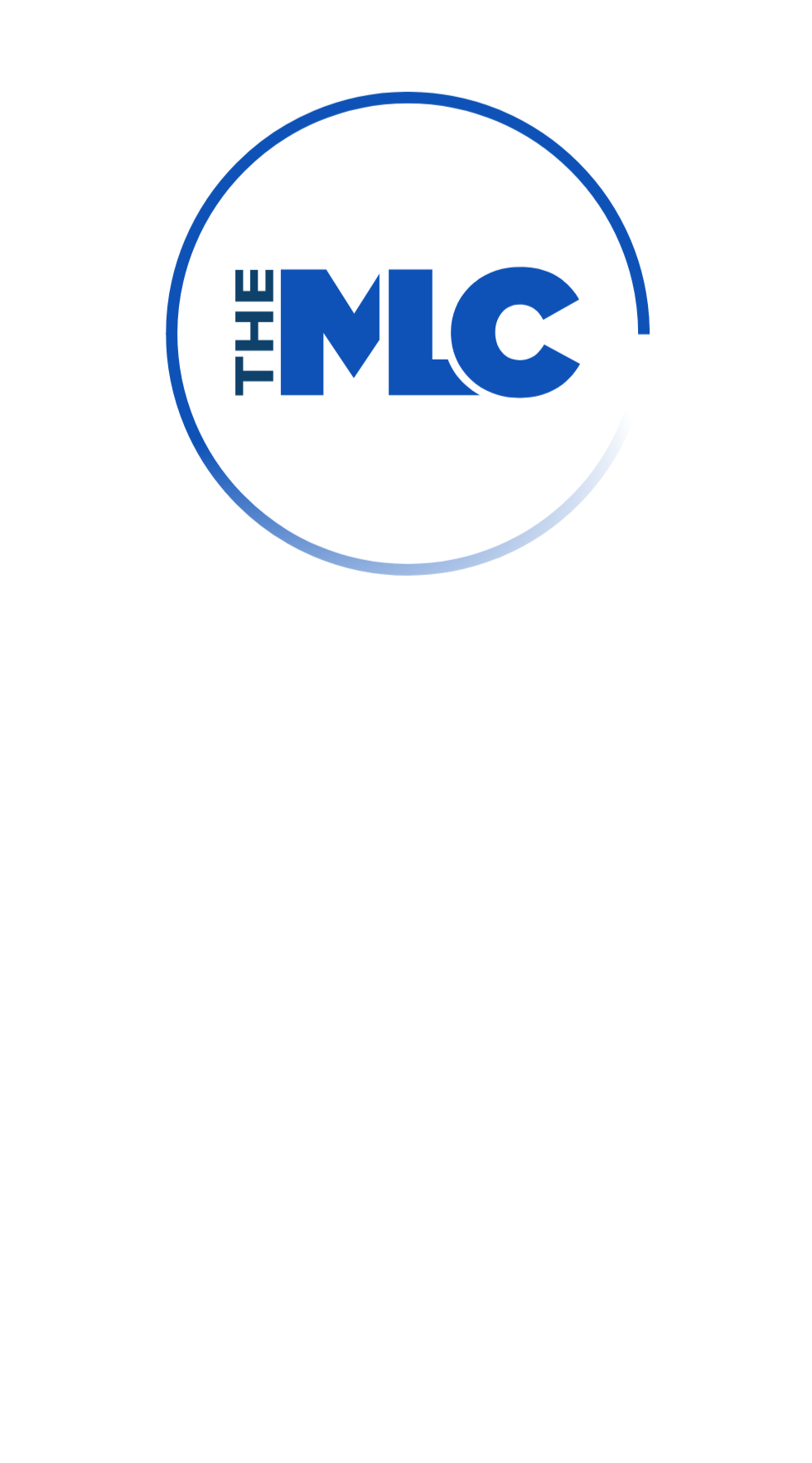
scroll to position [15, 0]
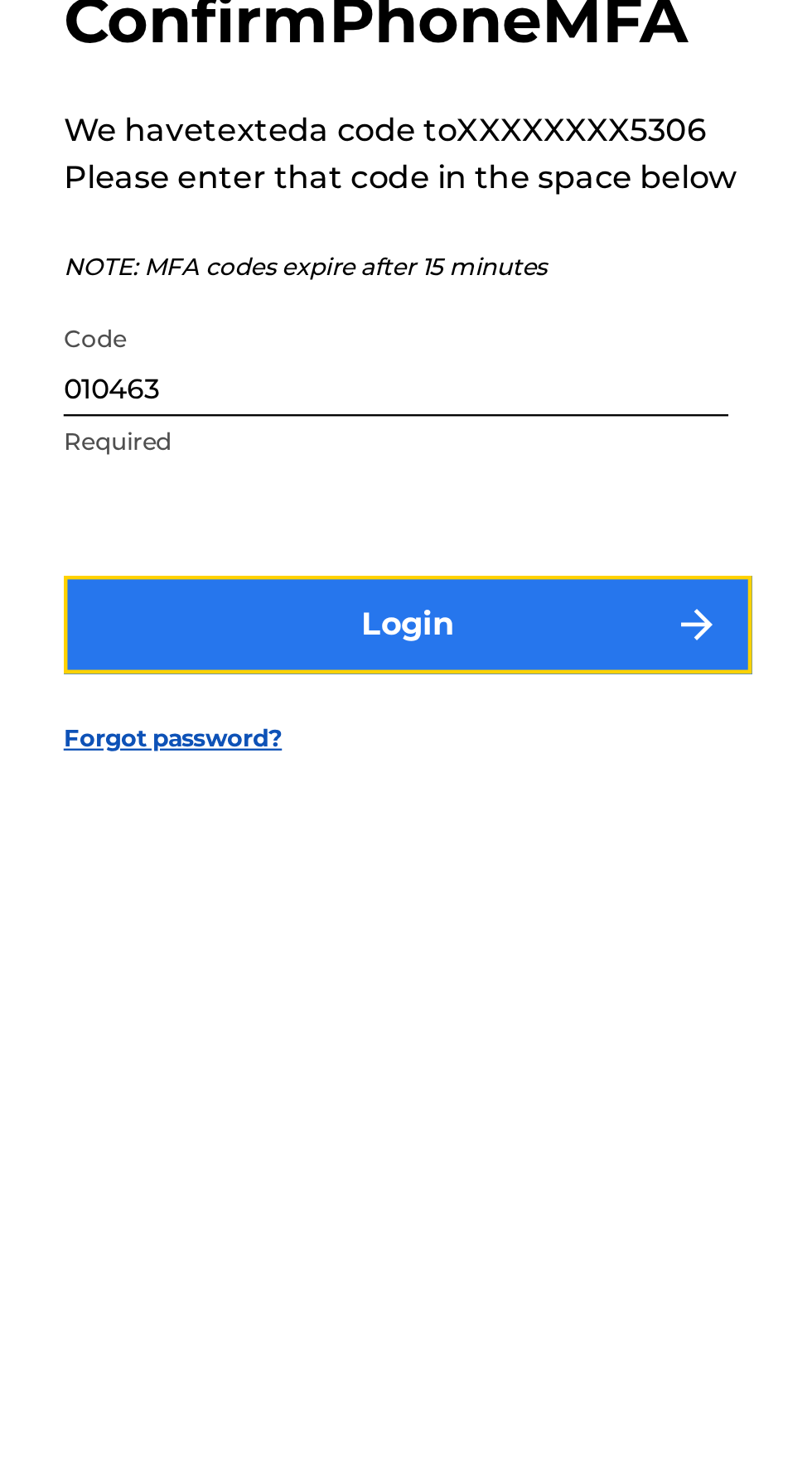
click at [467, 875] on button "Login" at bounding box center [406, 854] width 290 height 41
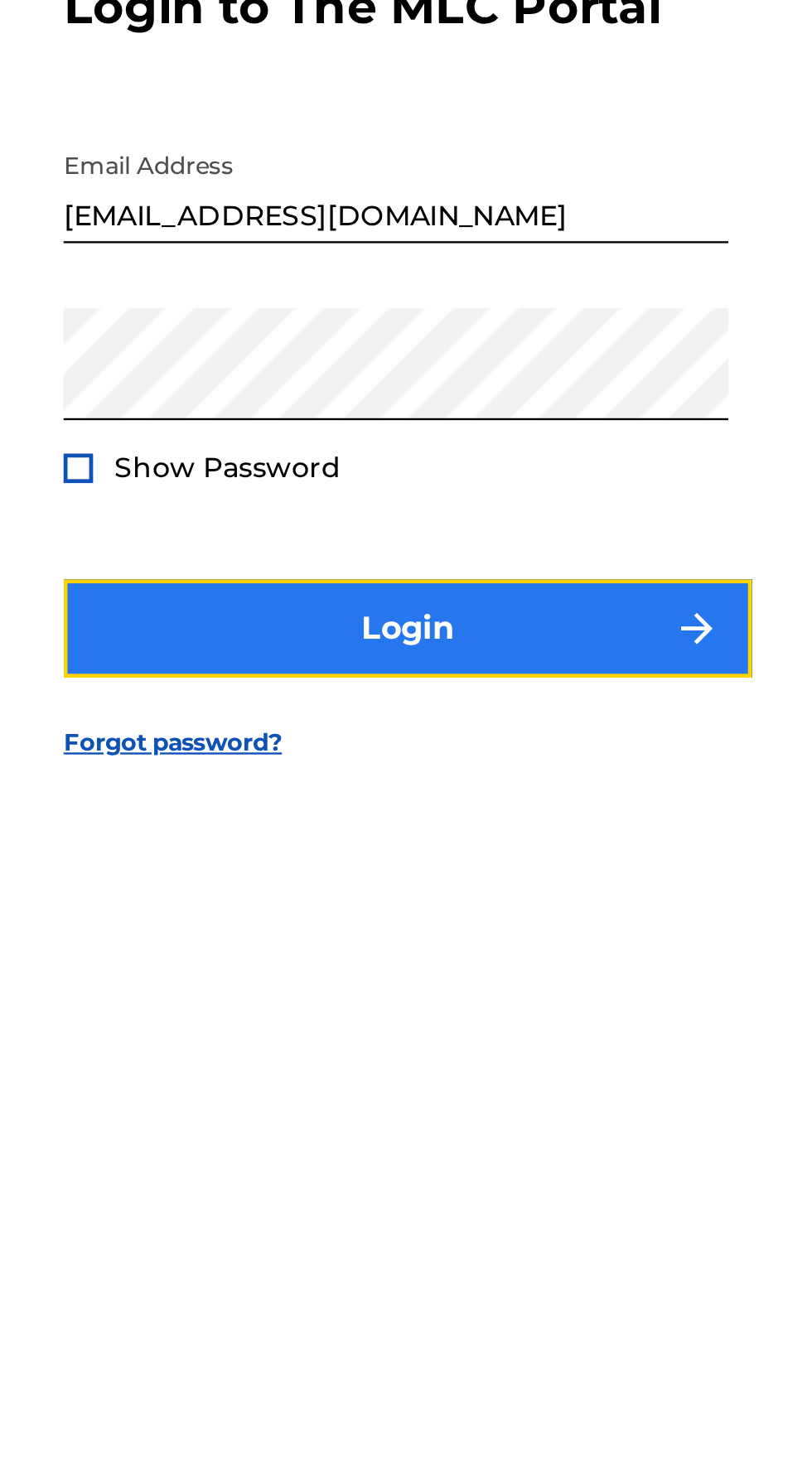
scroll to position [17, 0]
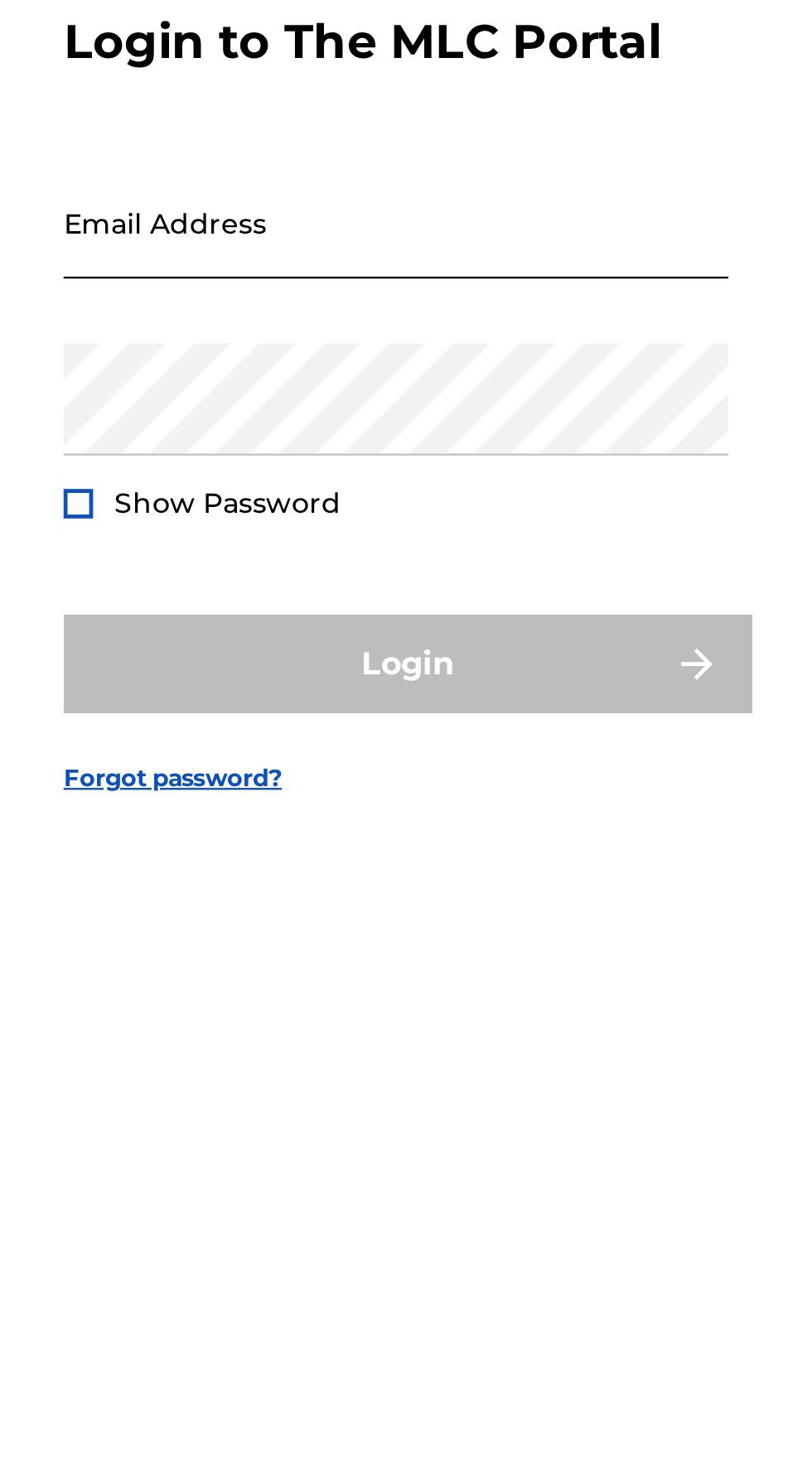
click at [275, 708] on input "Email Address" at bounding box center [400, 685] width 280 height 47
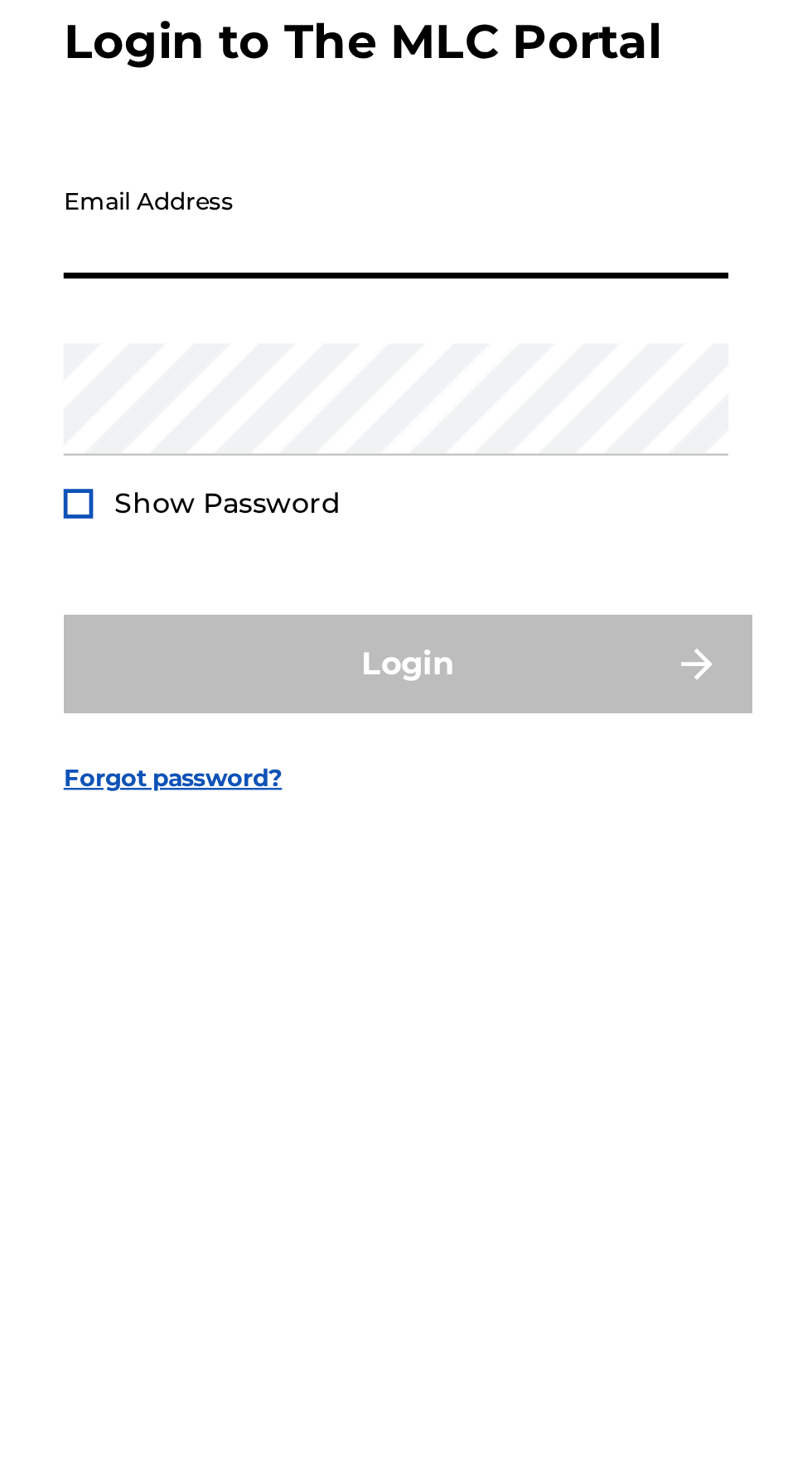
type input "[EMAIL_ADDRESS][DOMAIN_NAME]"
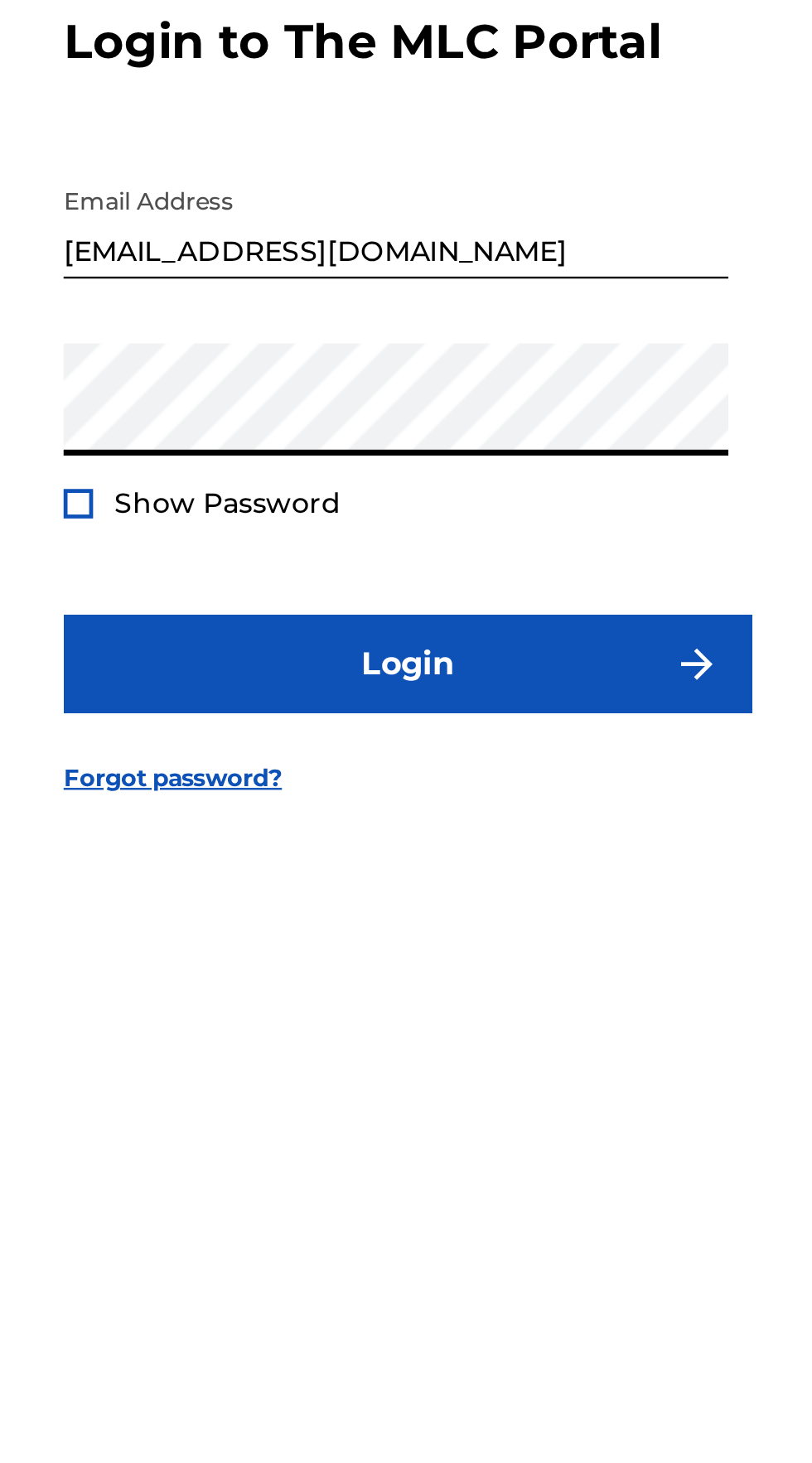
click at [261, 850] on button "Login" at bounding box center [406, 870] width 290 height 41
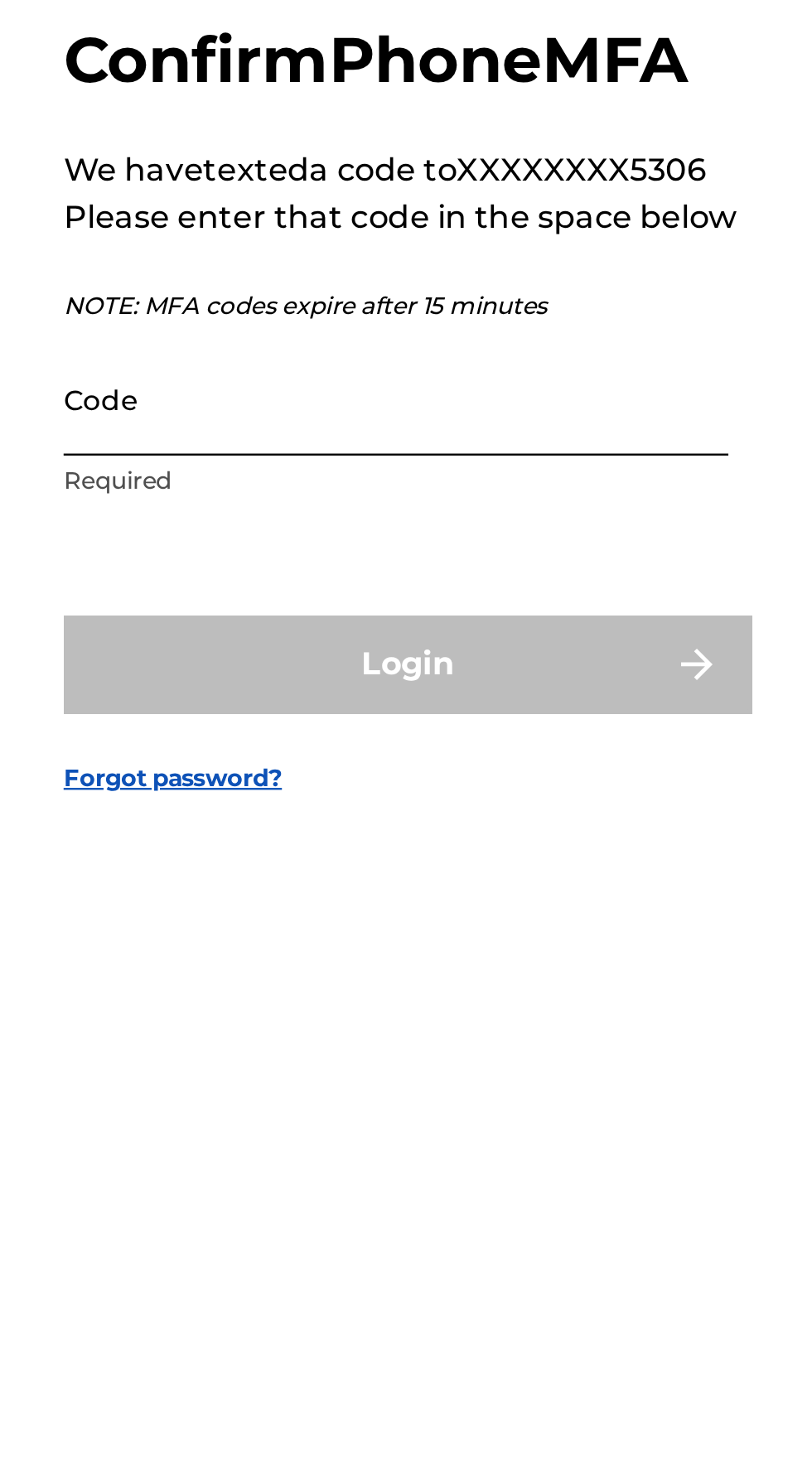
click at [330, 781] on input "Code" at bounding box center [400, 757] width 280 height 47
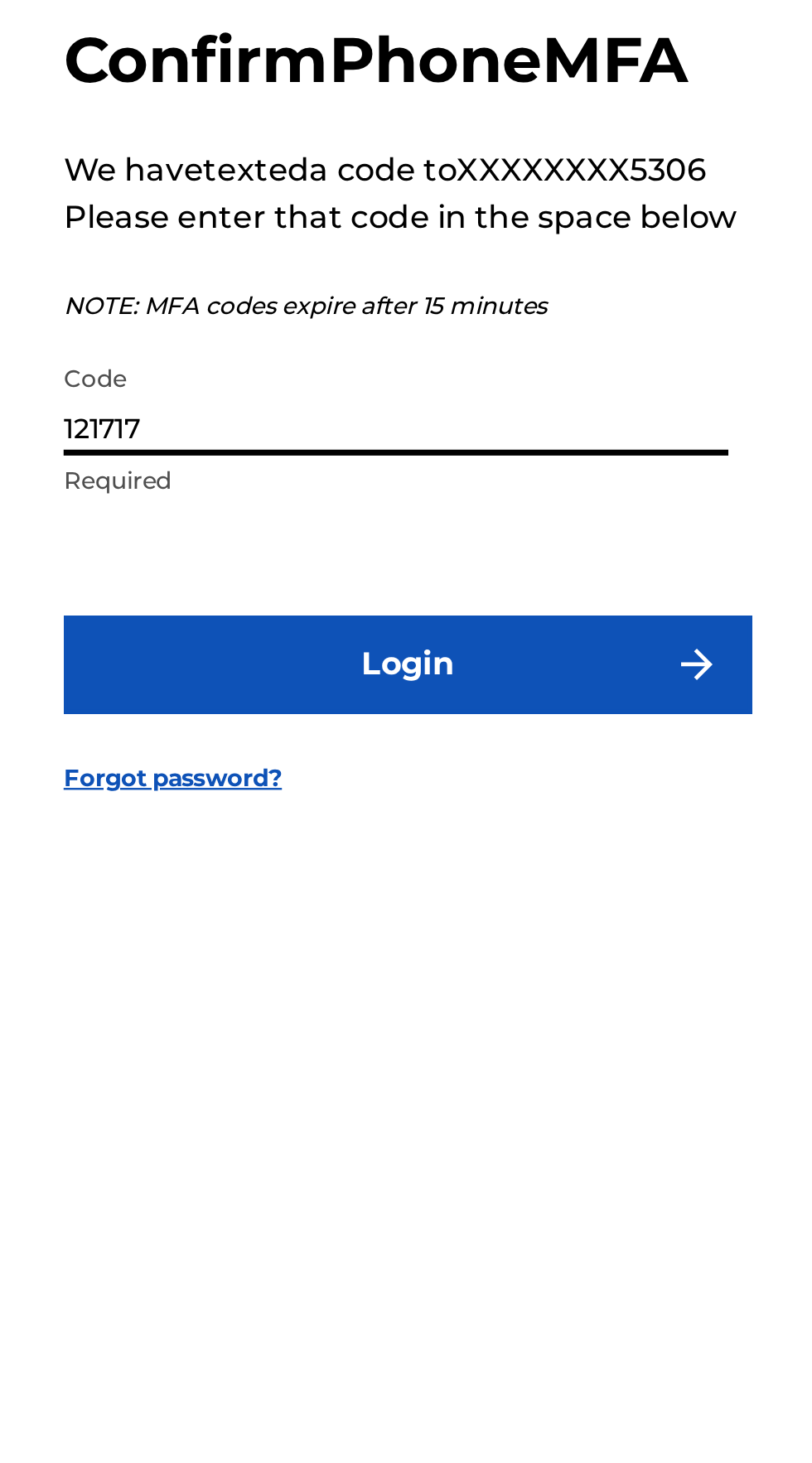
type input "121717"
click at [261, 849] on button "Login" at bounding box center [406, 870] width 290 height 41
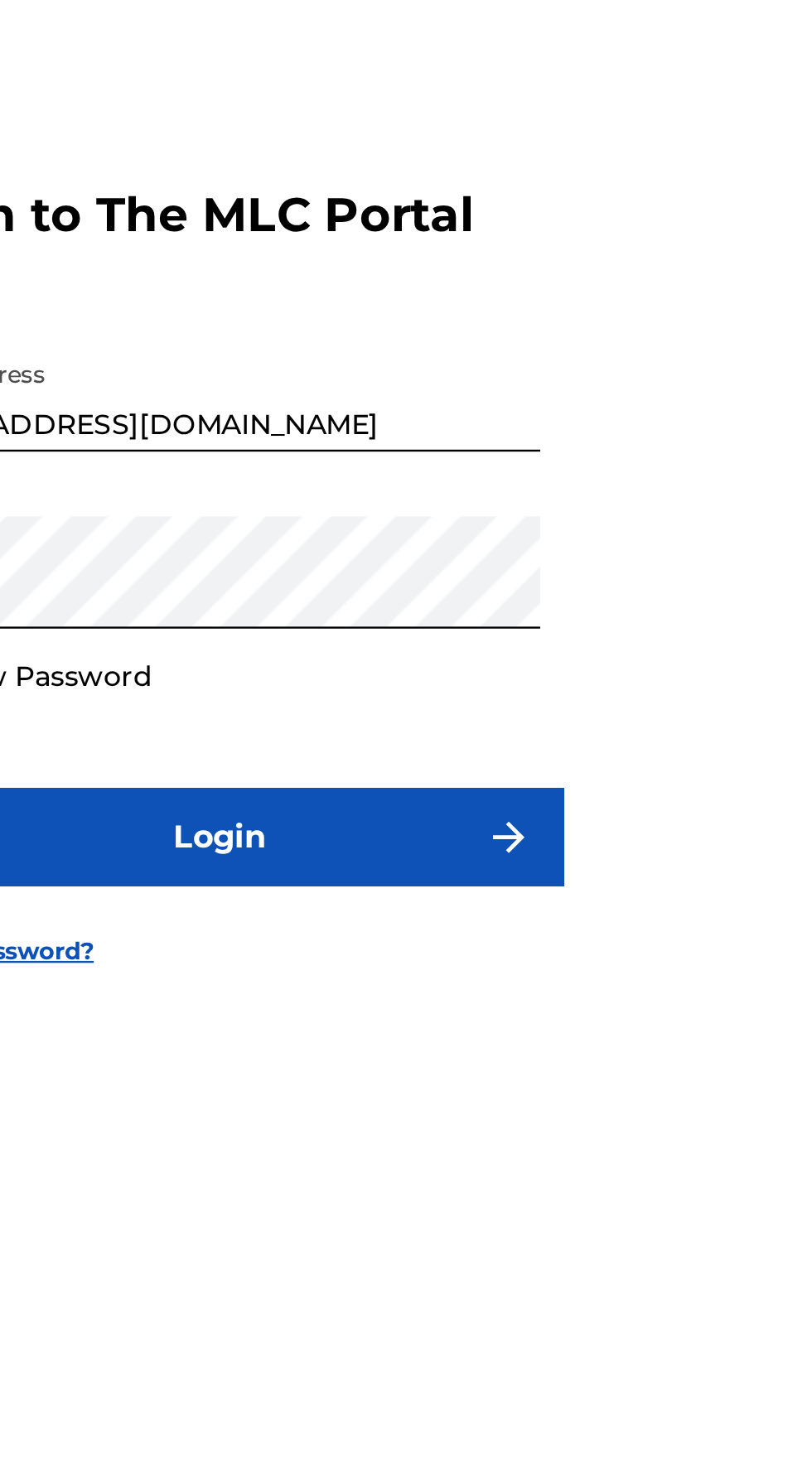
scroll to position [137, 0]
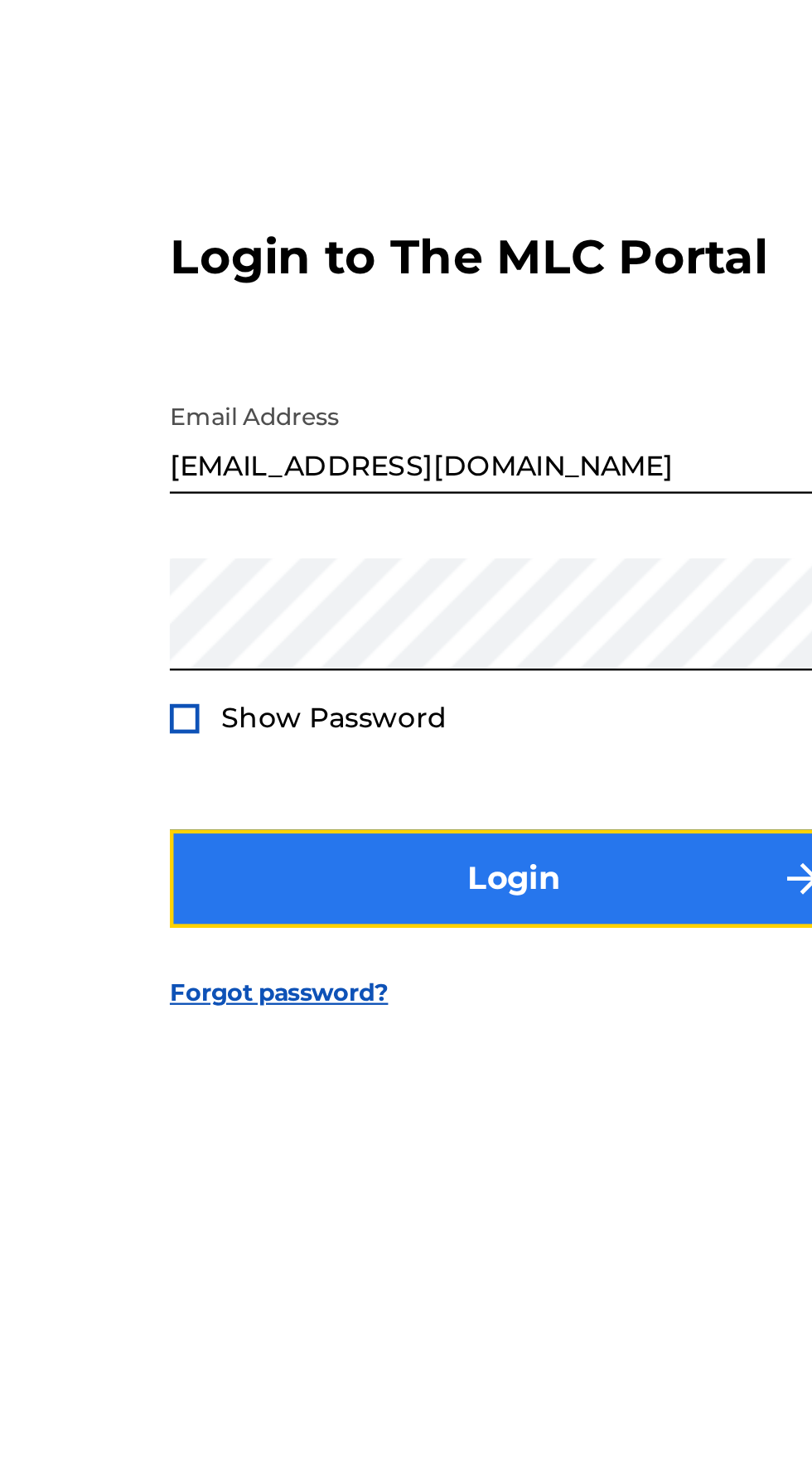
click at [430, 829] on button "Login" at bounding box center [406, 850] width 290 height 41
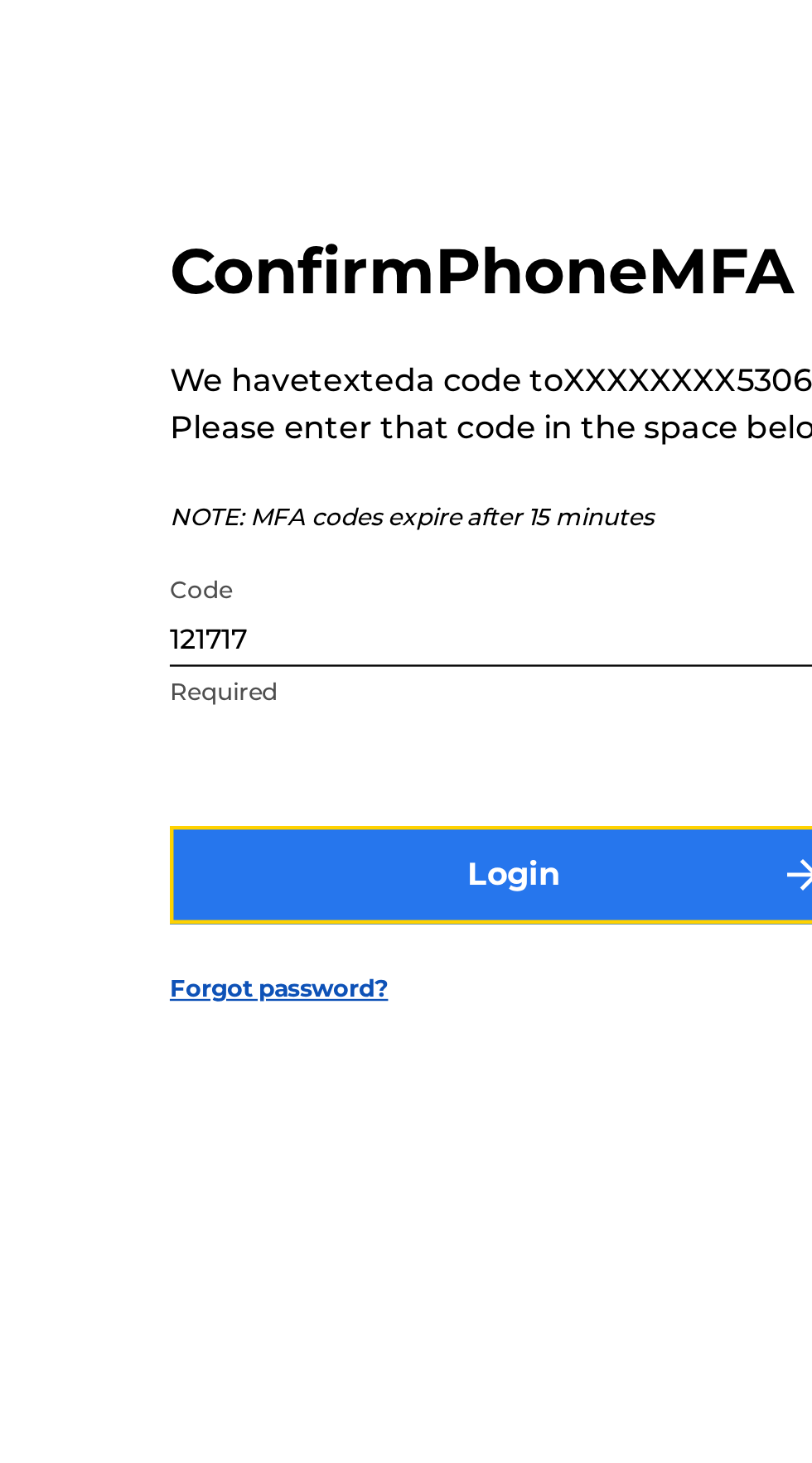
scroll to position [135, 0]
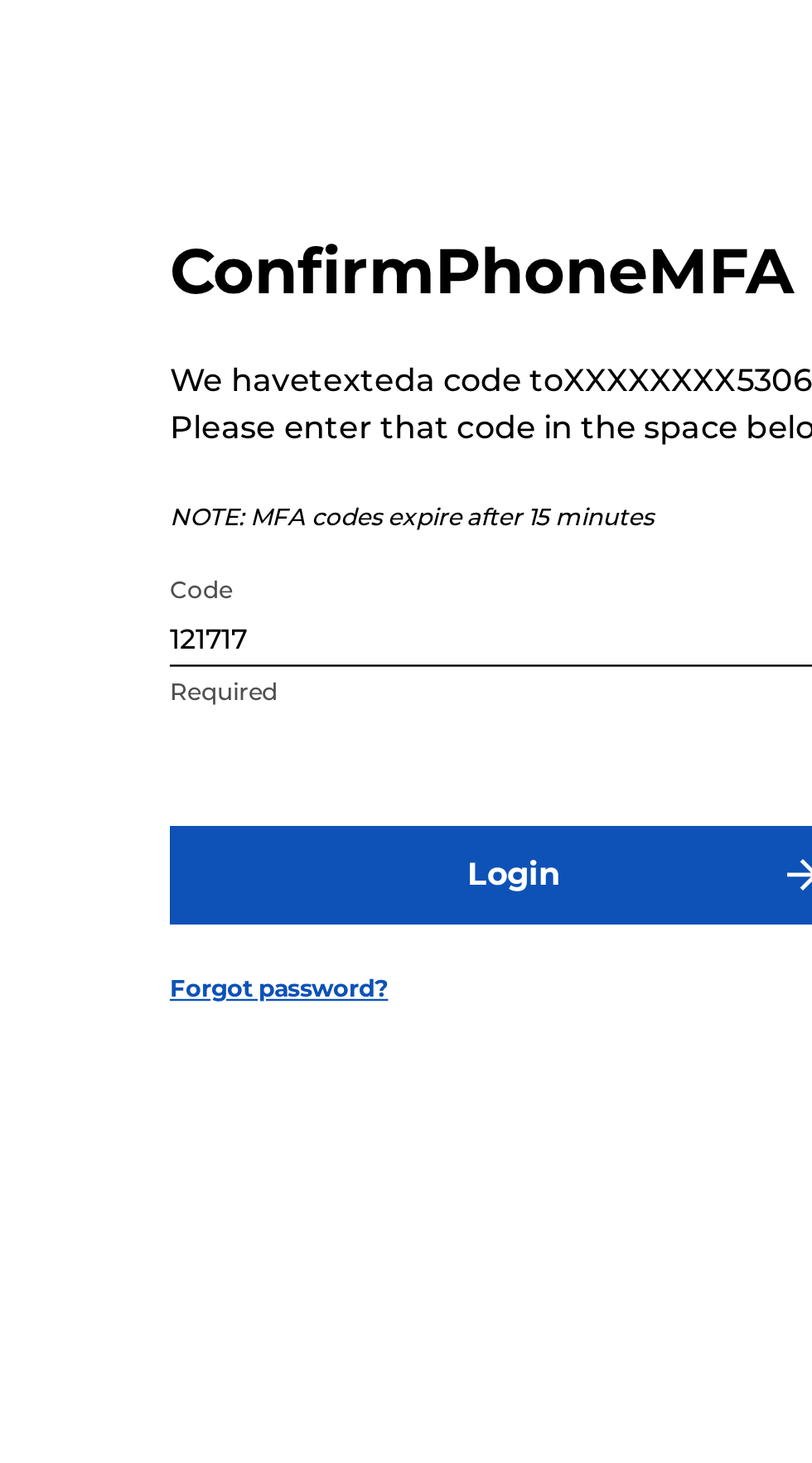
click at [346, 712] on input "121717" at bounding box center [400, 736] width 280 height 47
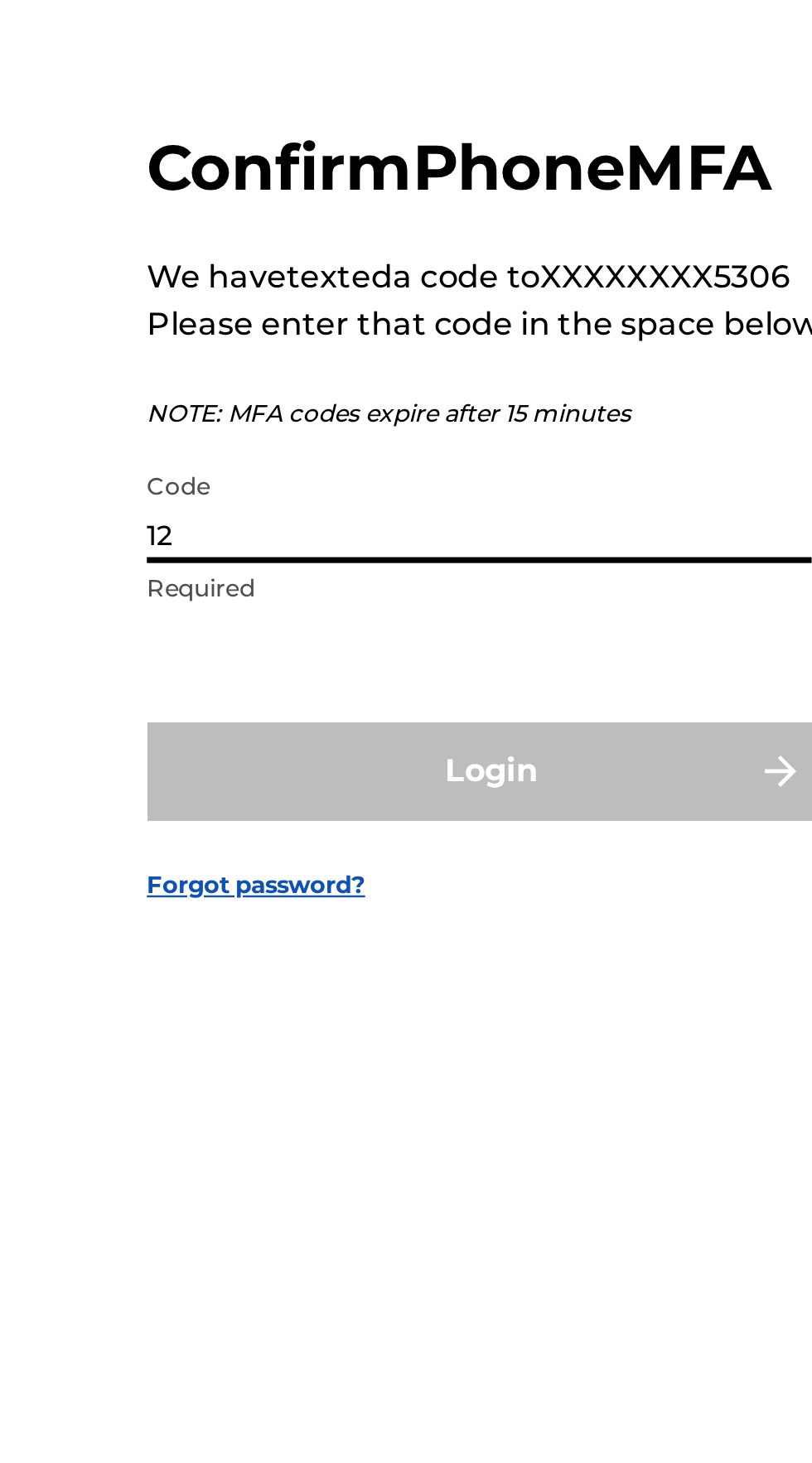
type input "1"
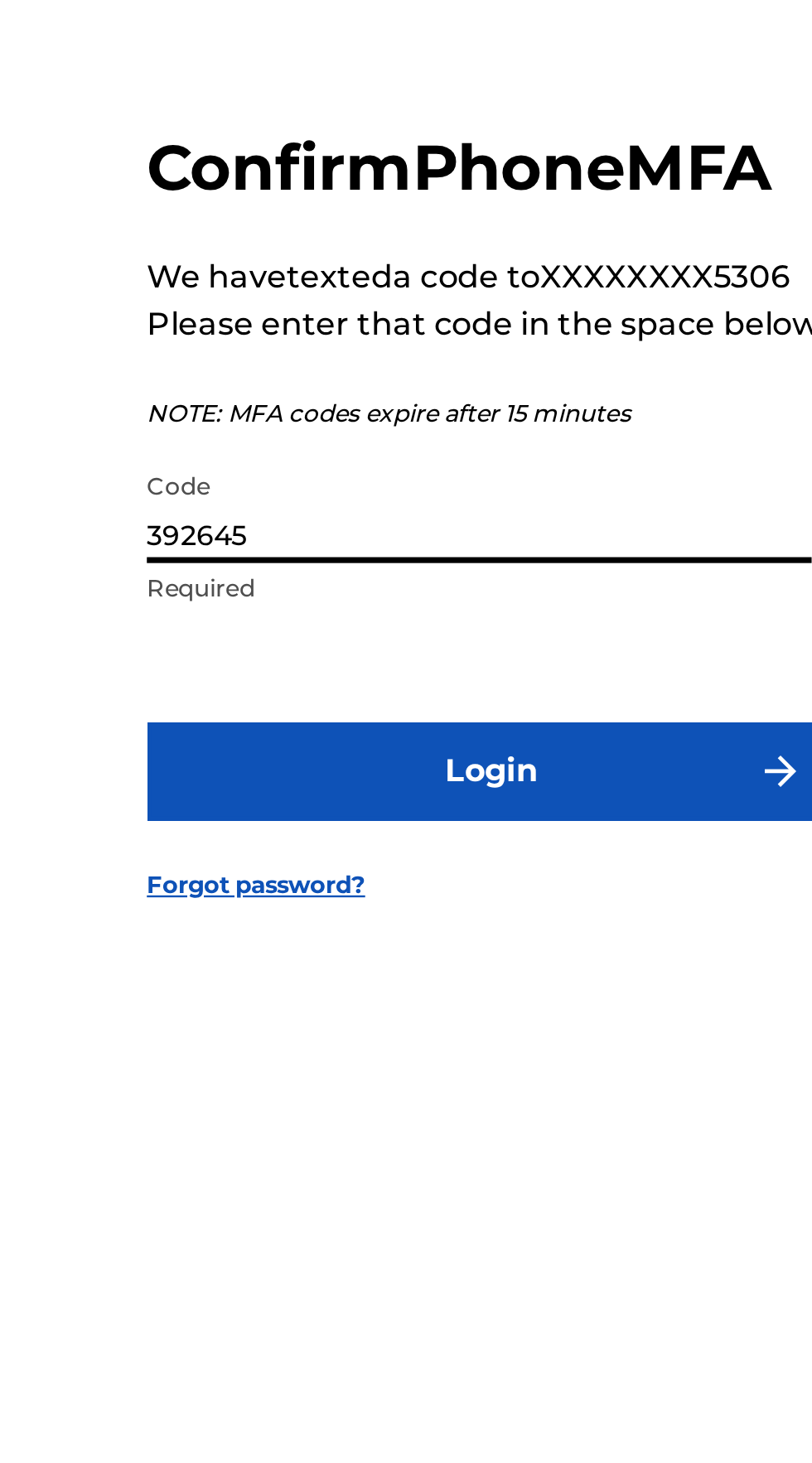
type input "392645"
click at [261, 827] on button "Login" at bounding box center [406, 848] width 290 height 41
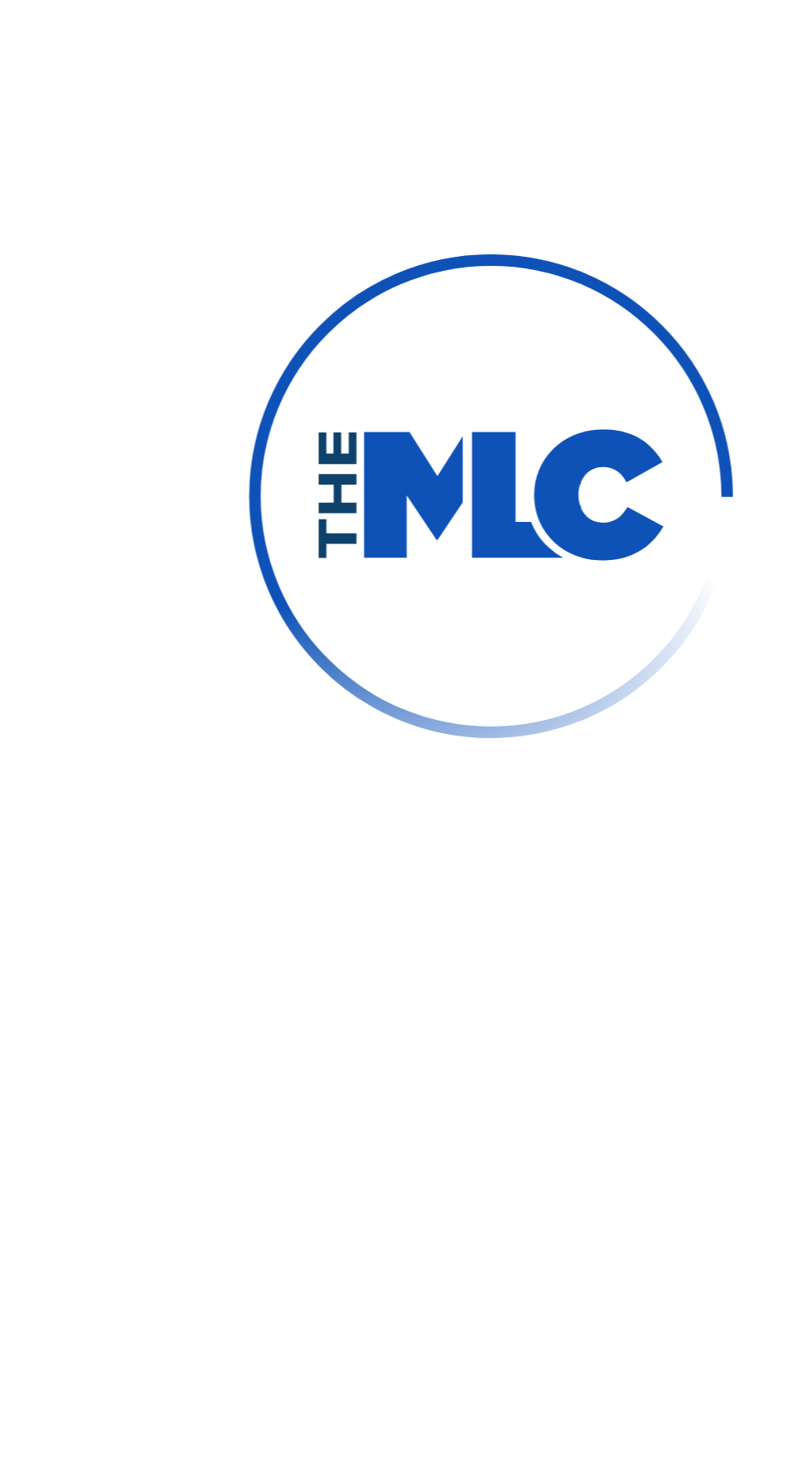
scroll to position [137, 0]
